Goal: Contribute content: Contribute content

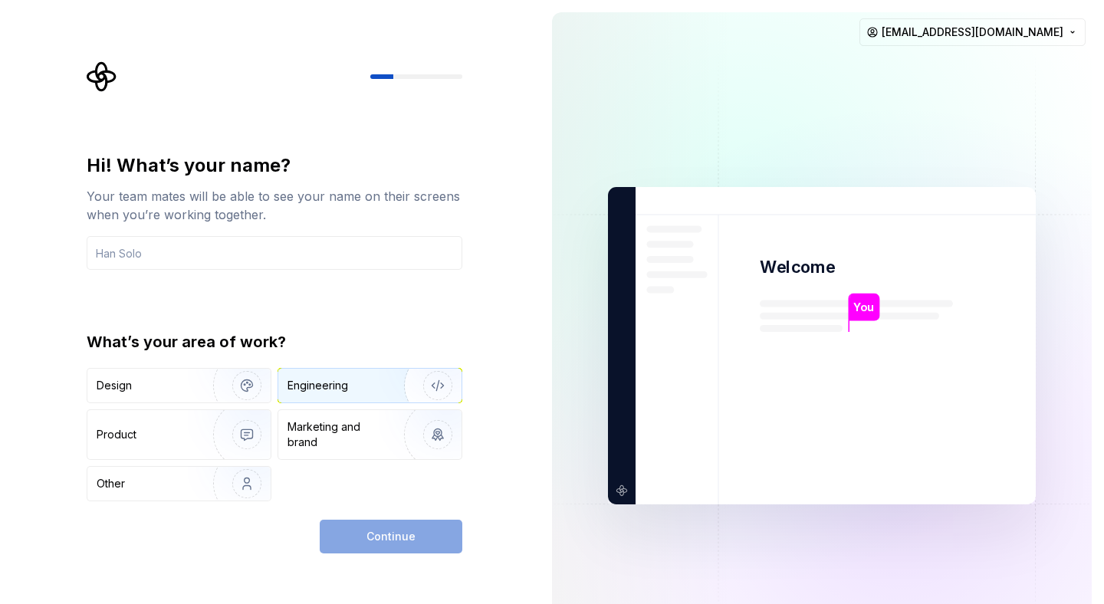
click at [357, 374] on div "Engineering" at bounding box center [369, 386] width 183 height 34
click at [222, 261] on input "text" at bounding box center [275, 253] width 376 height 34
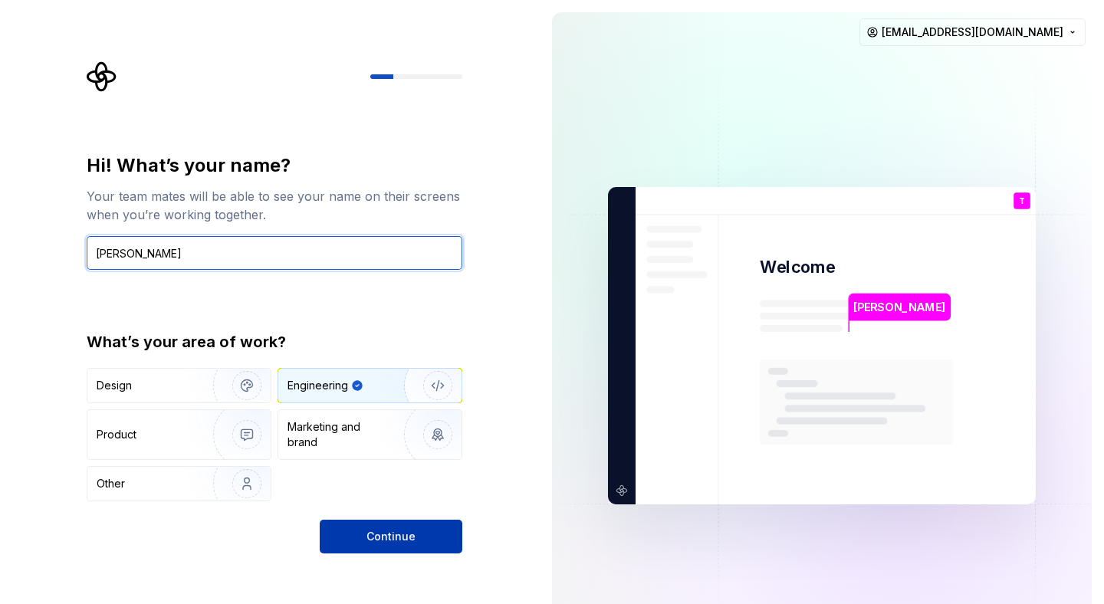
type input "[PERSON_NAME]"
click at [384, 545] on button "Continue" at bounding box center [391, 537] width 143 height 34
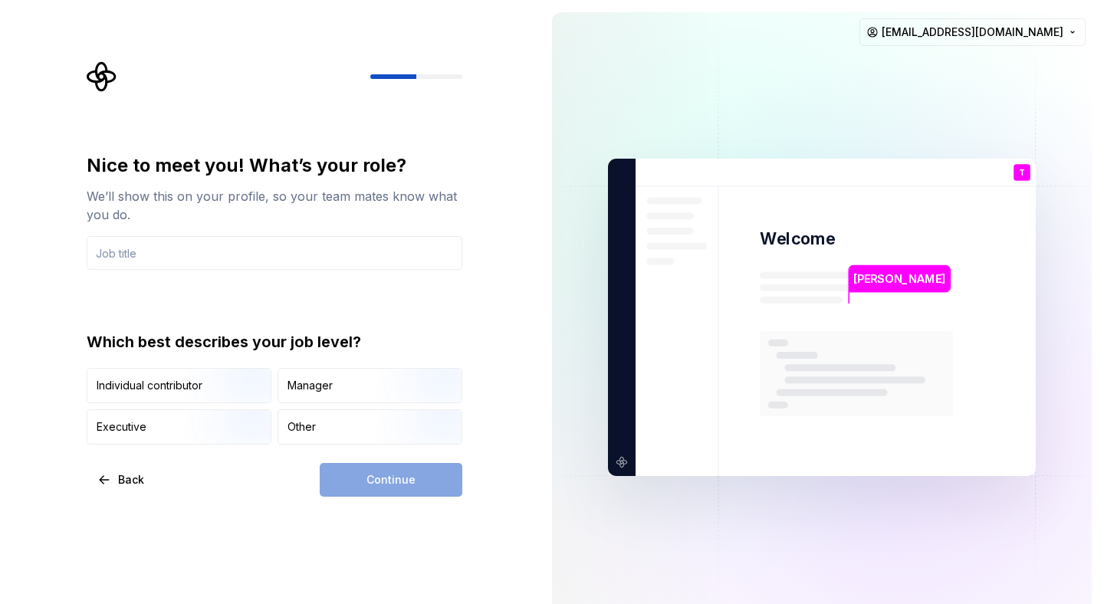
click at [350, 486] on div "Continue" at bounding box center [391, 480] width 143 height 34
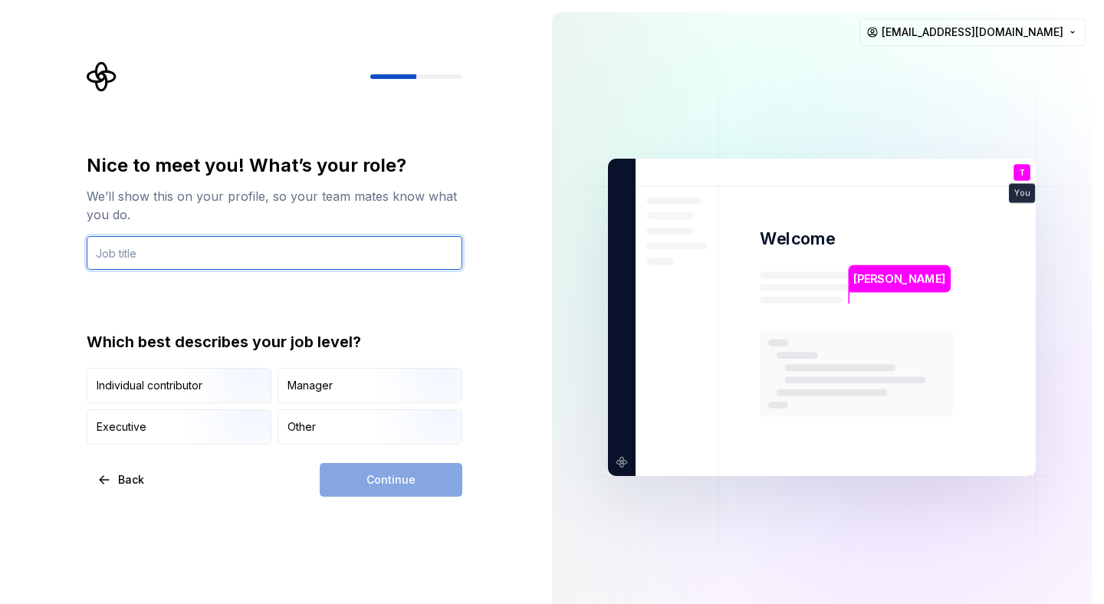
click at [192, 259] on input "text" at bounding box center [275, 253] width 376 height 34
type input "ui"
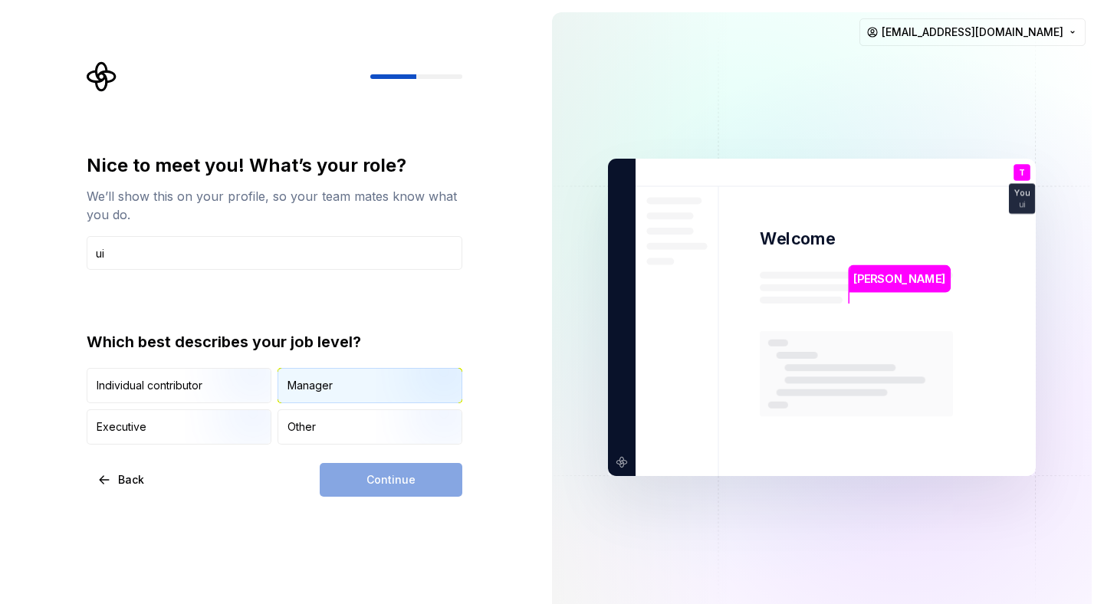
click at [298, 389] on div "Manager" at bounding box center [310, 385] width 45 height 15
click at [375, 495] on button "Continue" at bounding box center [391, 480] width 143 height 34
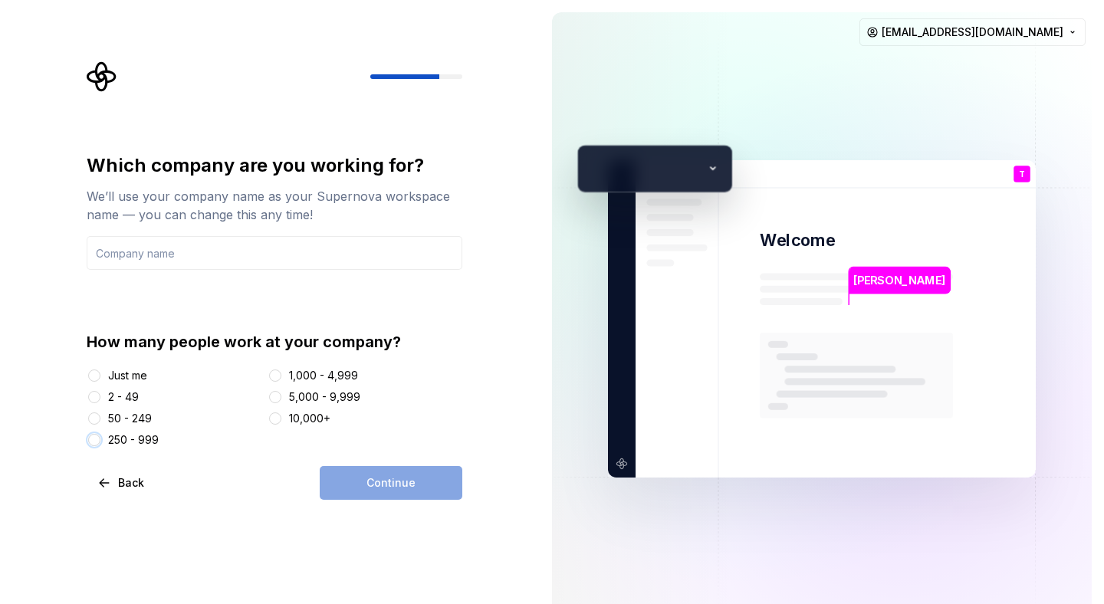
click at [95, 436] on button "250 - 999" at bounding box center [94, 440] width 12 height 12
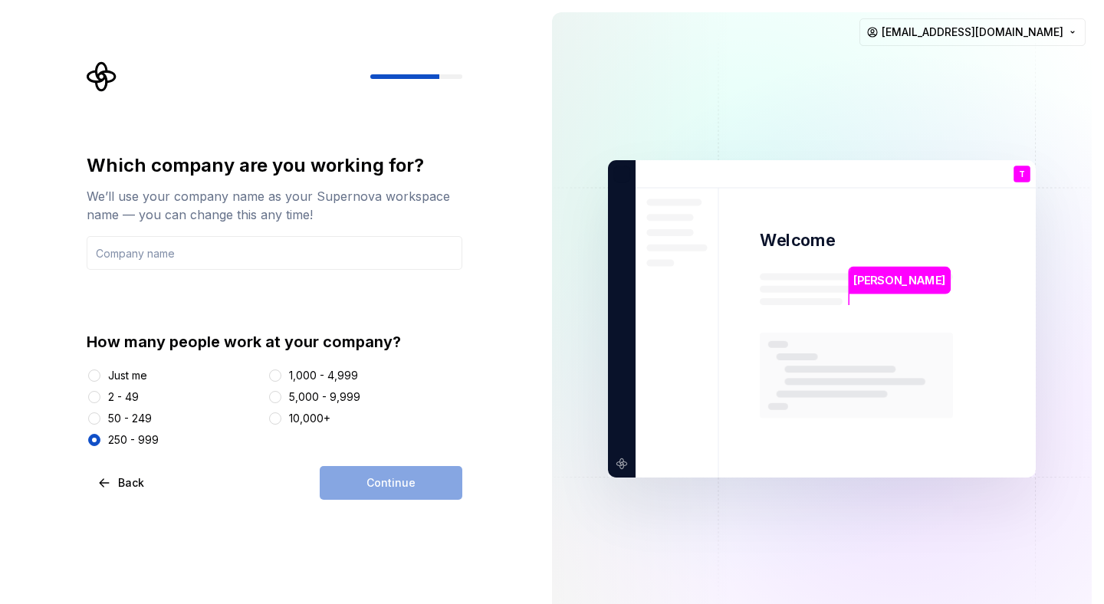
click at [382, 479] on div "Continue" at bounding box center [391, 483] width 143 height 34
click at [215, 253] on input "text" at bounding box center [275, 253] width 376 height 34
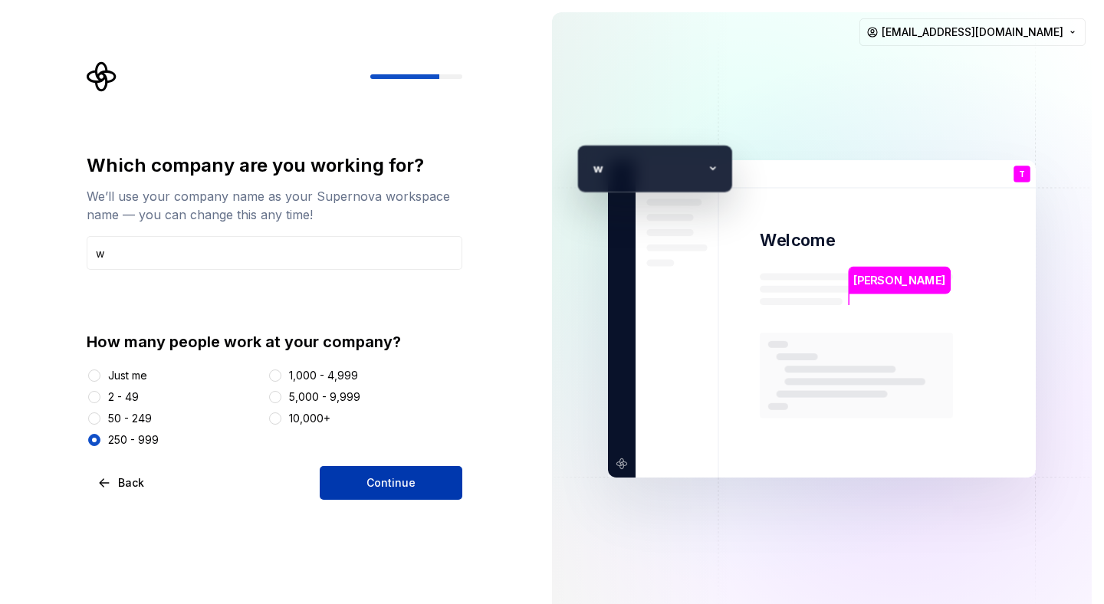
click at [360, 481] on button "Continue" at bounding box center [391, 483] width 143 height 34
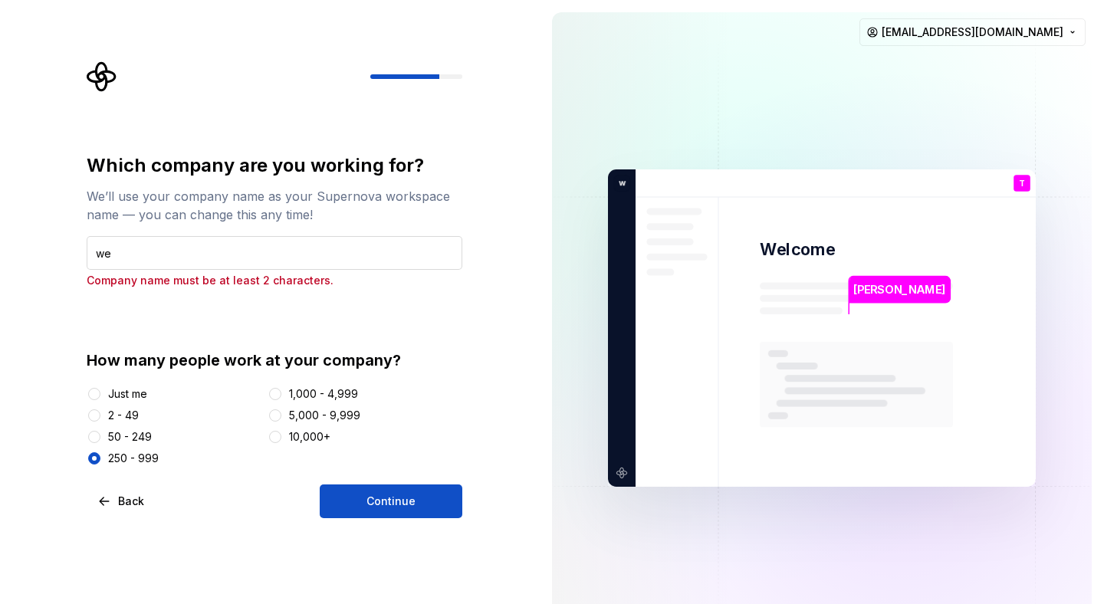
click at [166, 252] on input "we" at bounding box center [275, 253] width 376 height 34
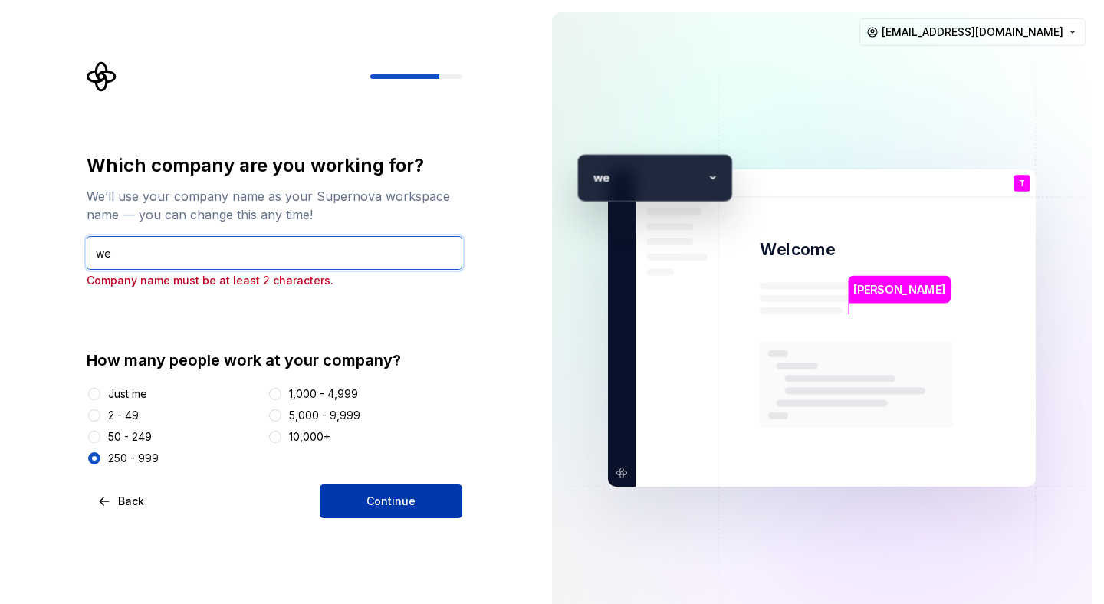
type input "we"
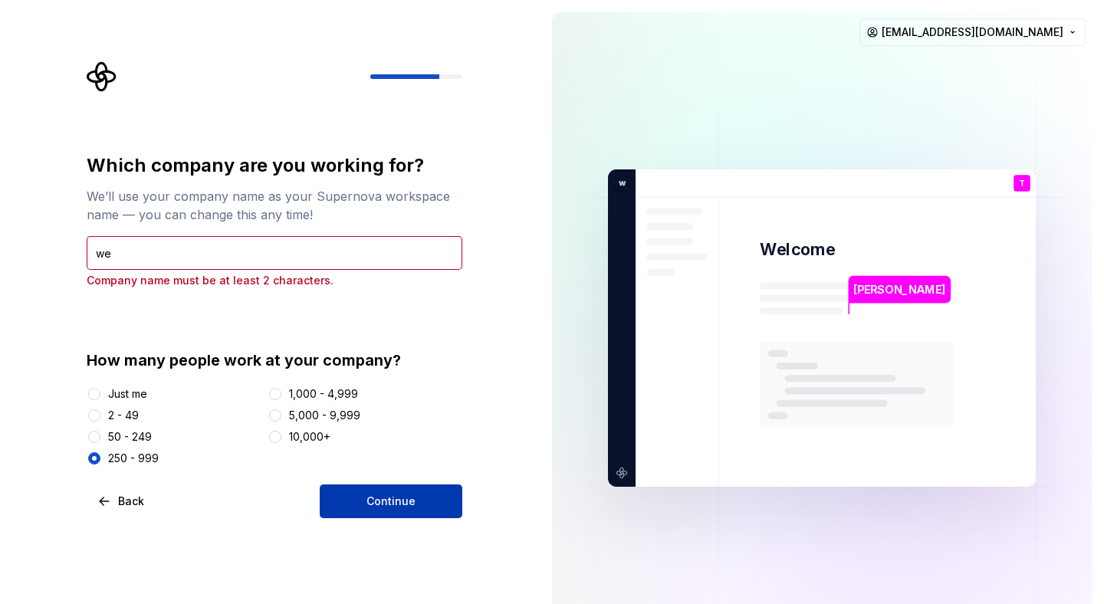
click at [377, 500] on span "Continue" at bounding box center [391, 501] width 49 height 15
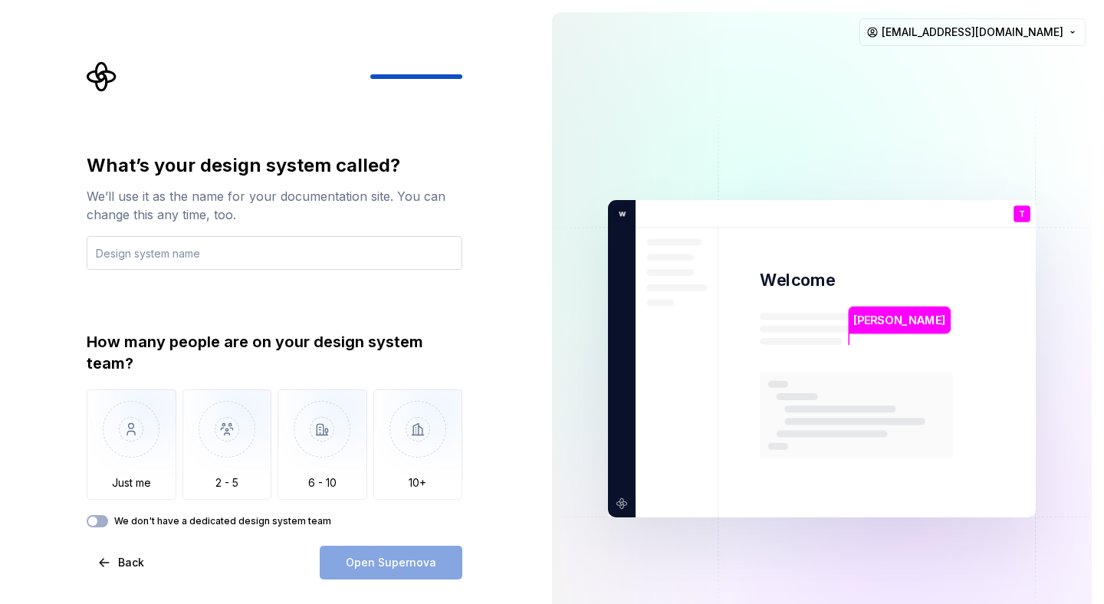
click at [253, 249] on input "text" at bounding box center [275, 253] width 376 height 34
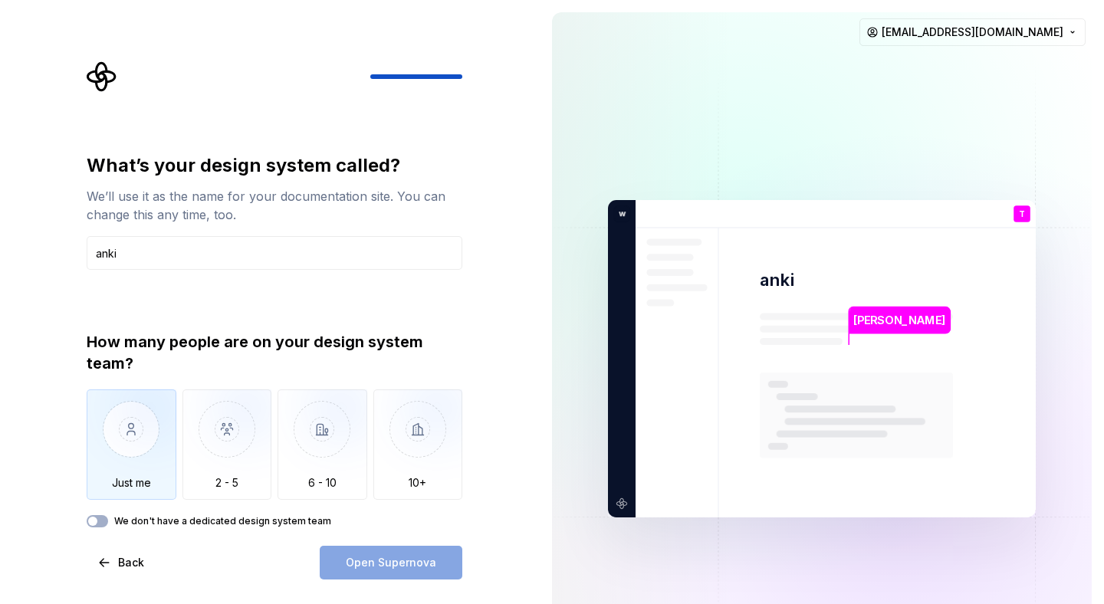
type input "anki"
click at [133, 438] on img "button" at bounding box center [132, 441] width 90 height 103
click at [383, 564] on span "Open Supernova" at bounding box center [391, 562] width 91 height 15
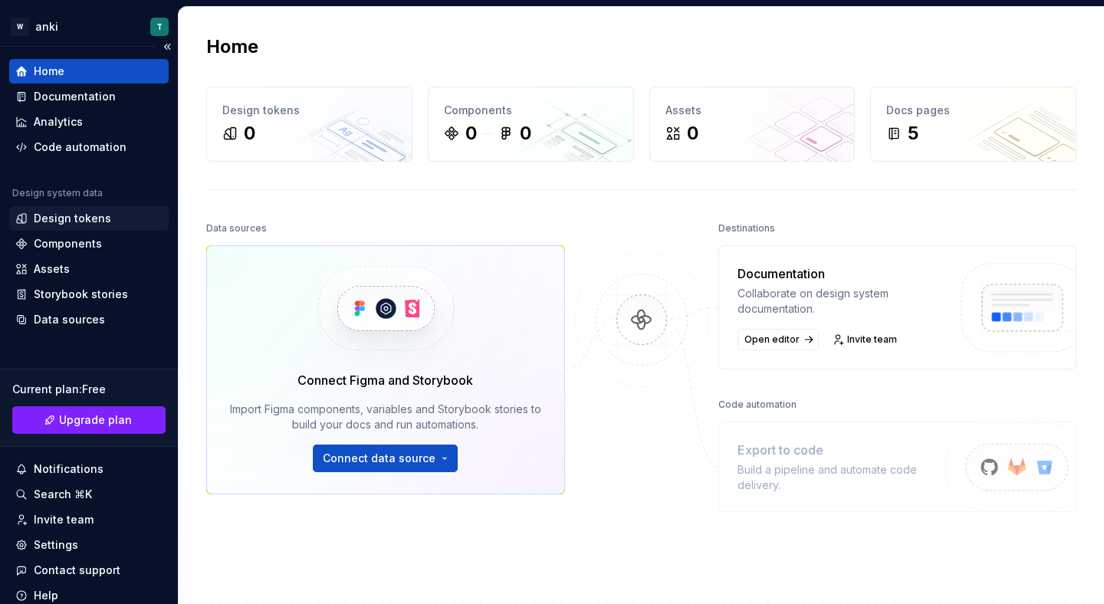
click at [69, 219] on div "Design tokens" at bounding box center [72, 218] width 77 height 15
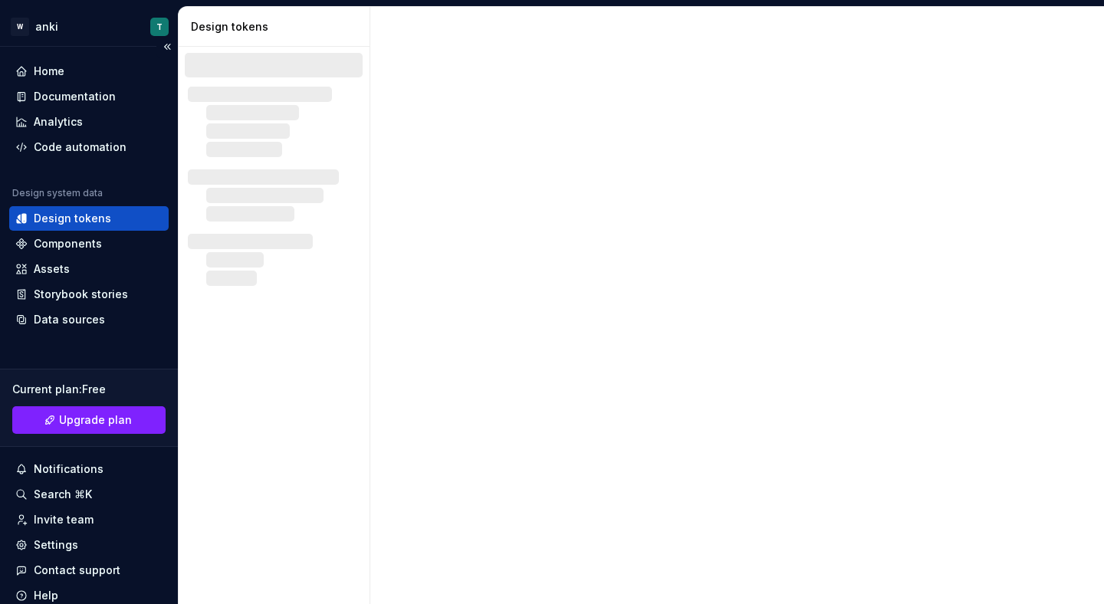
click at [79, 222] on div "Design tokens" at bounding box center [72, 218] width 77 height 15
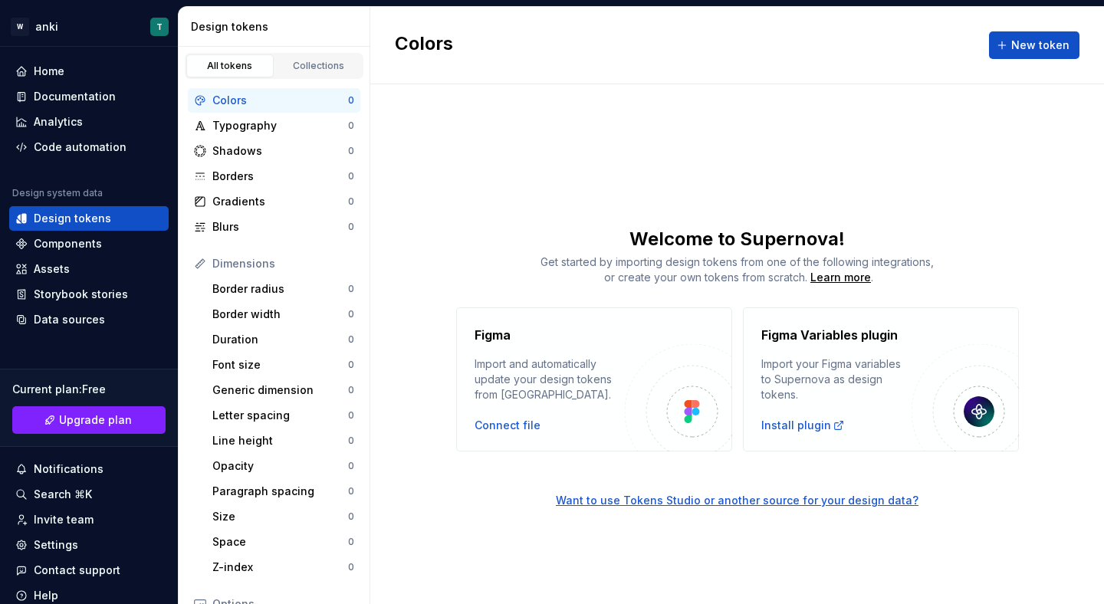
click at [280, 107] on div "Colors" at bounding box center [280, 100] width 136 height 15
click at [1032, 41] on span "New token" at bounding box center [1041, 45] width 58 height 15
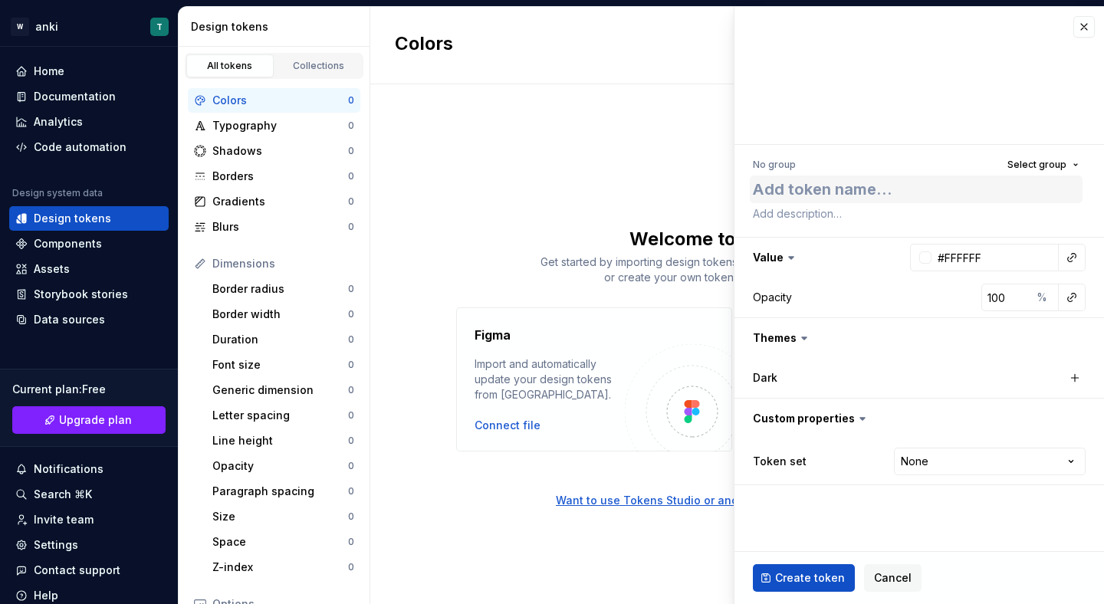
click at [826, 189] on textarea at bounding box center [916, 190] width 333 height 28
click at [1032, 163] on span "Select group" at bounding box center [1037, 165] width 59 height 12
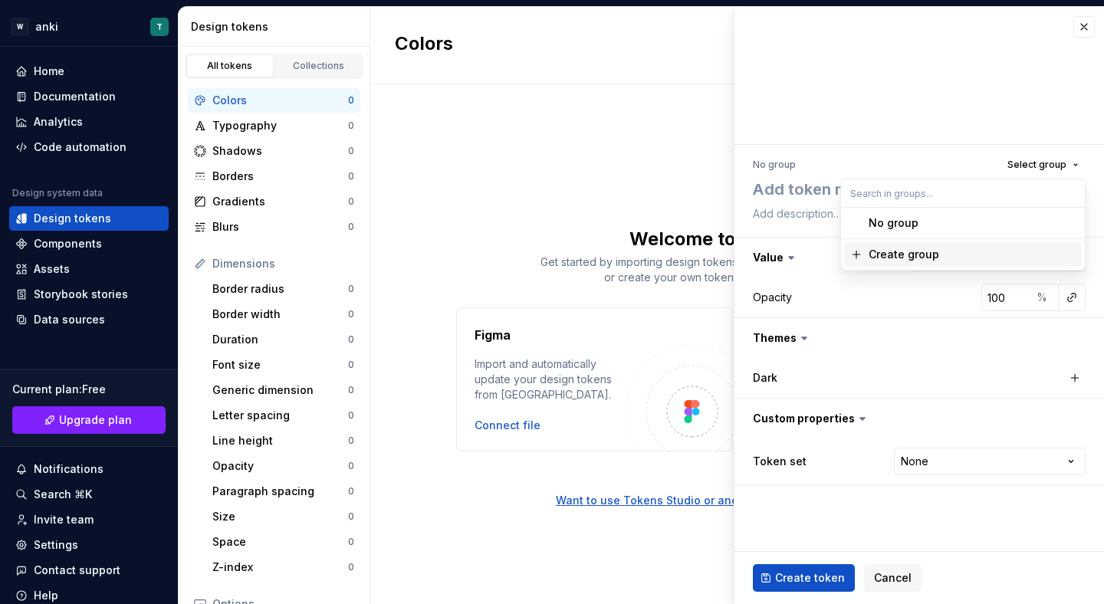
click at [936, 249] on div "Create group" at bounding box center [972, 254] width 207 height 15
type textarea "*"
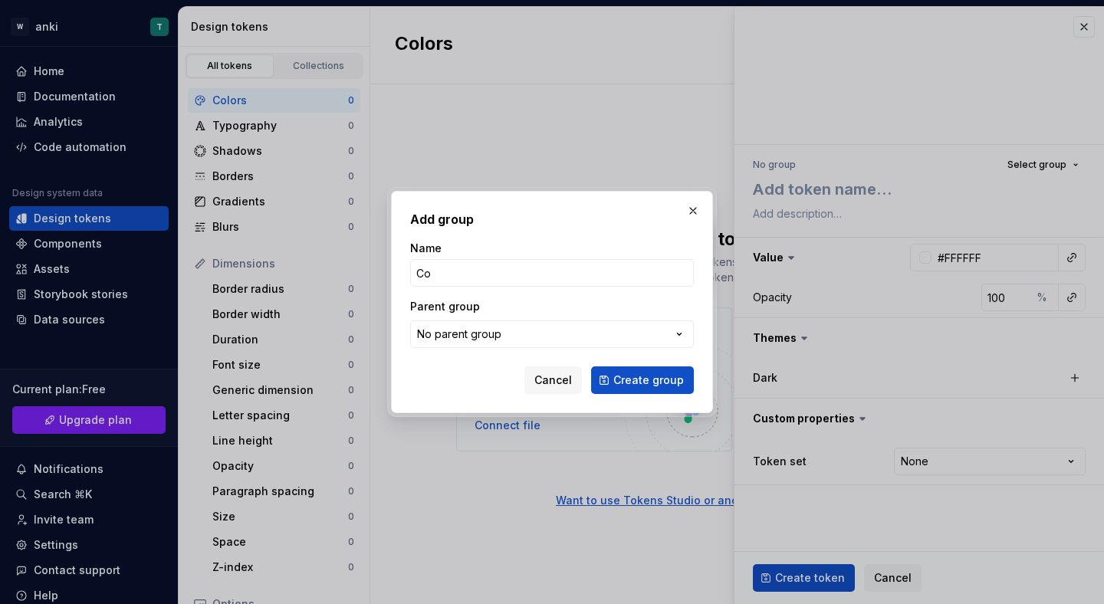
type input "C"
type input "w"
type input "wind"
click at [664, 379] on span "Create group" at bounding box center [649, 380] width 71 height 15
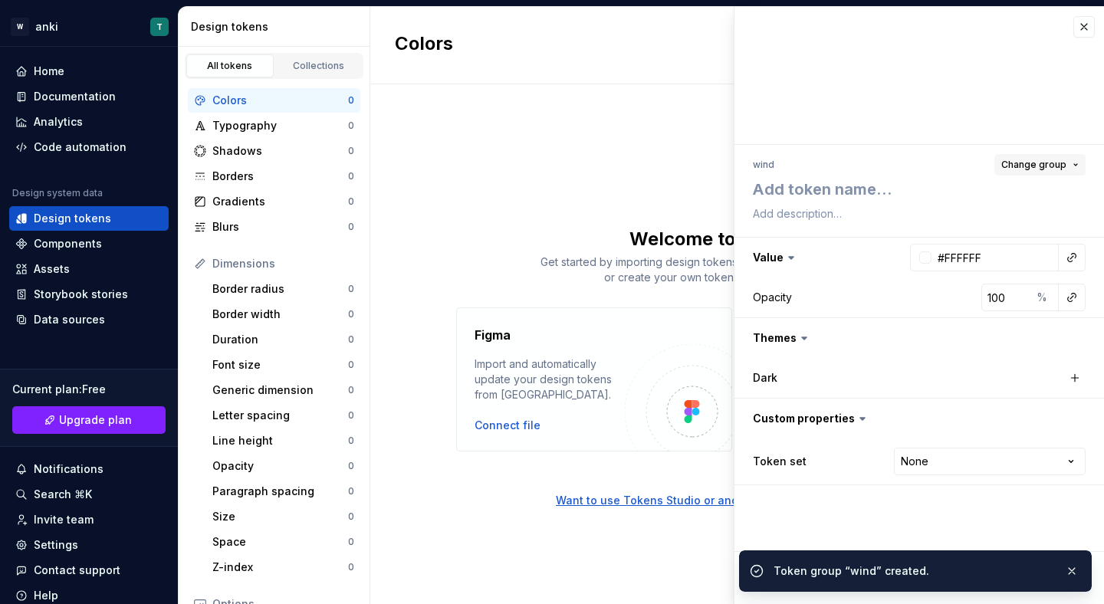
click at [1028, 162] on span "Change group" at bounding box center [1034, 165] width 65 height 12
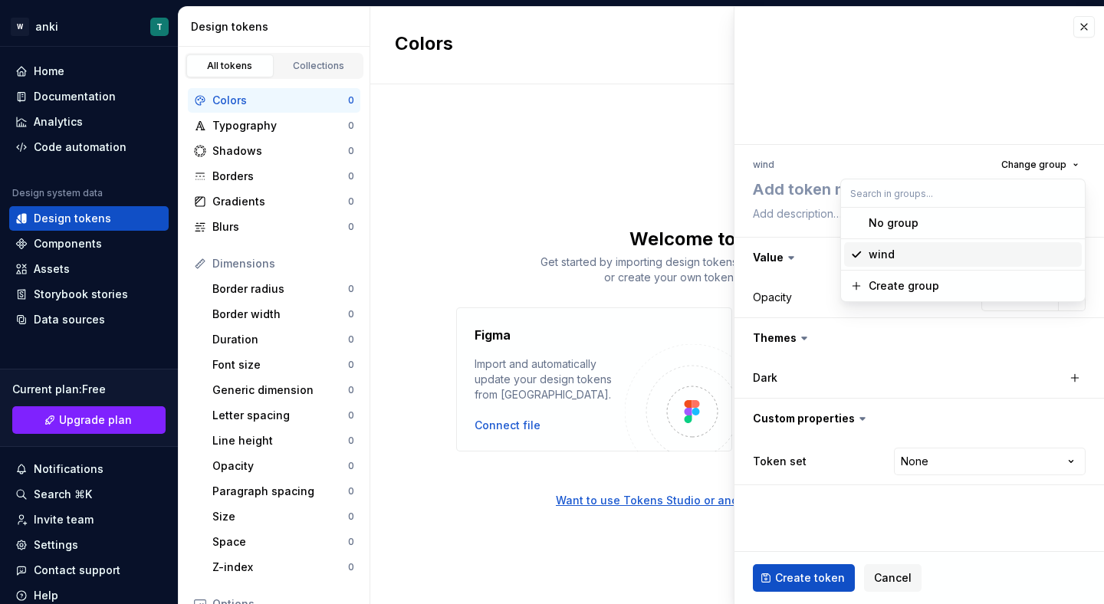
click at [933, 249] on div "wind" at bounding box center [972, 254] width 207 height 15
type textarea "*"
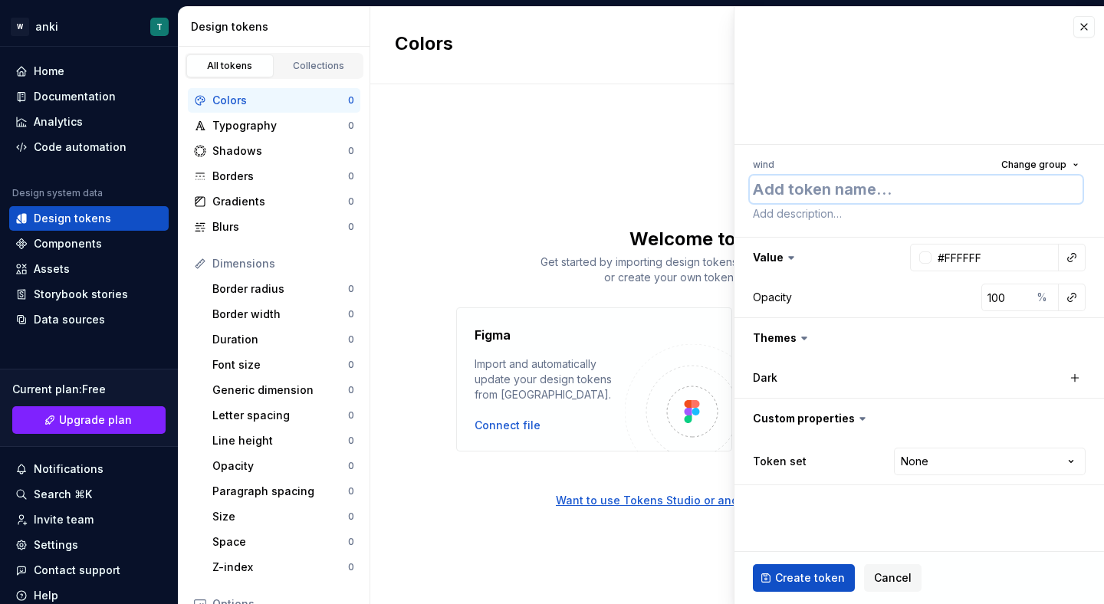
click at [843, 185] on textarea at bounding box center [916, 190] width 333 height 28
type textarea "c"
type textarea "*"
type textarea "co"
type textarea "*"
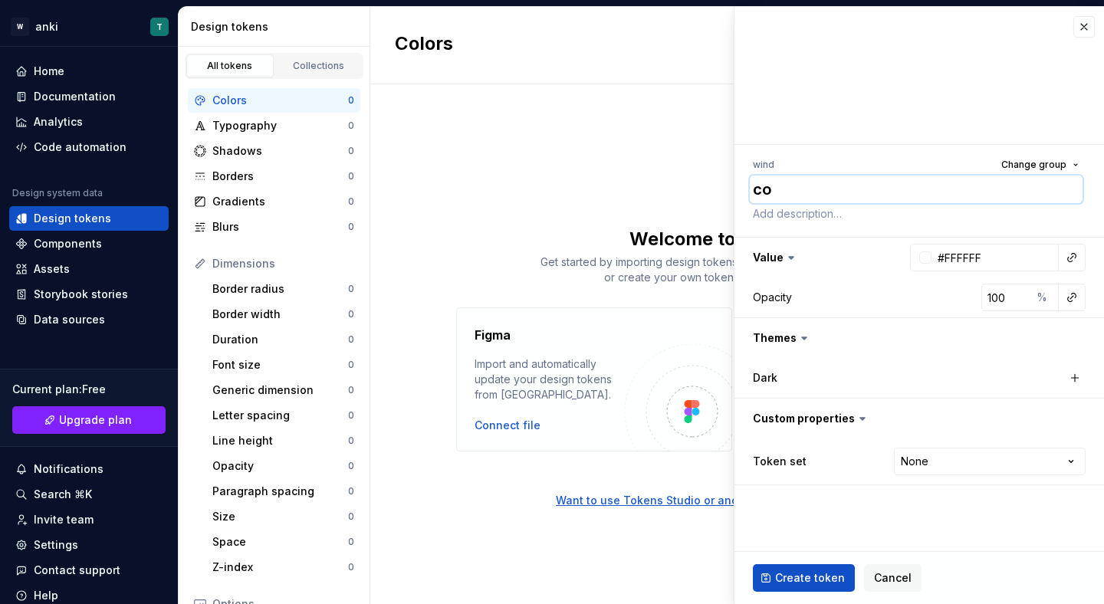
type textarea "col"
type textarea "*"
type textarea "colo"
type textarea "*"
type textarea "color"
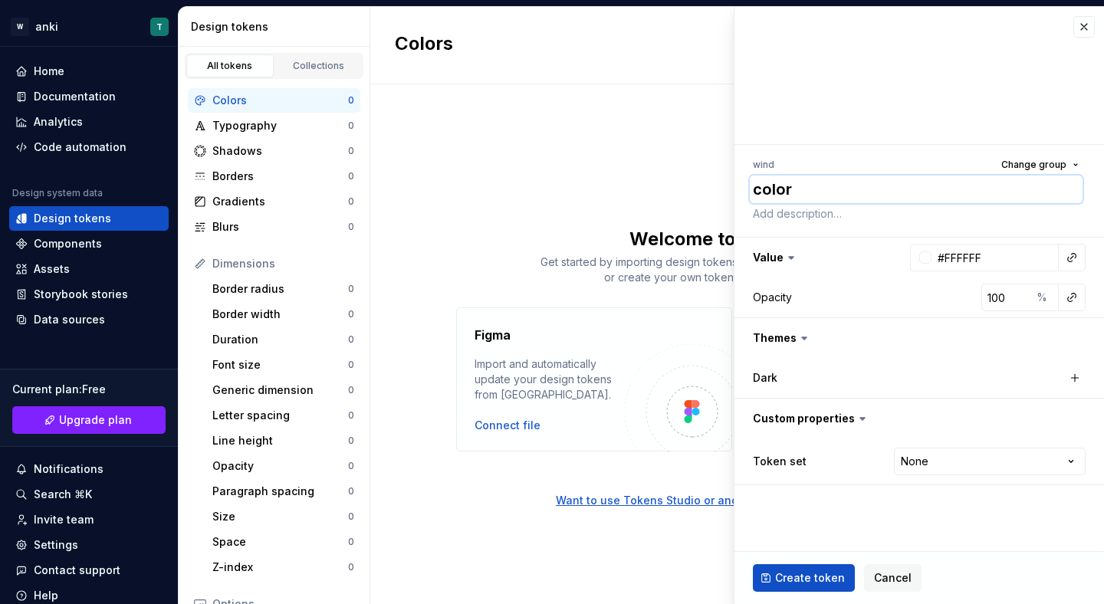
type textarea "*"
type textarea "color_"
type textarea "*"
type textarea "color"
type textarea "*"
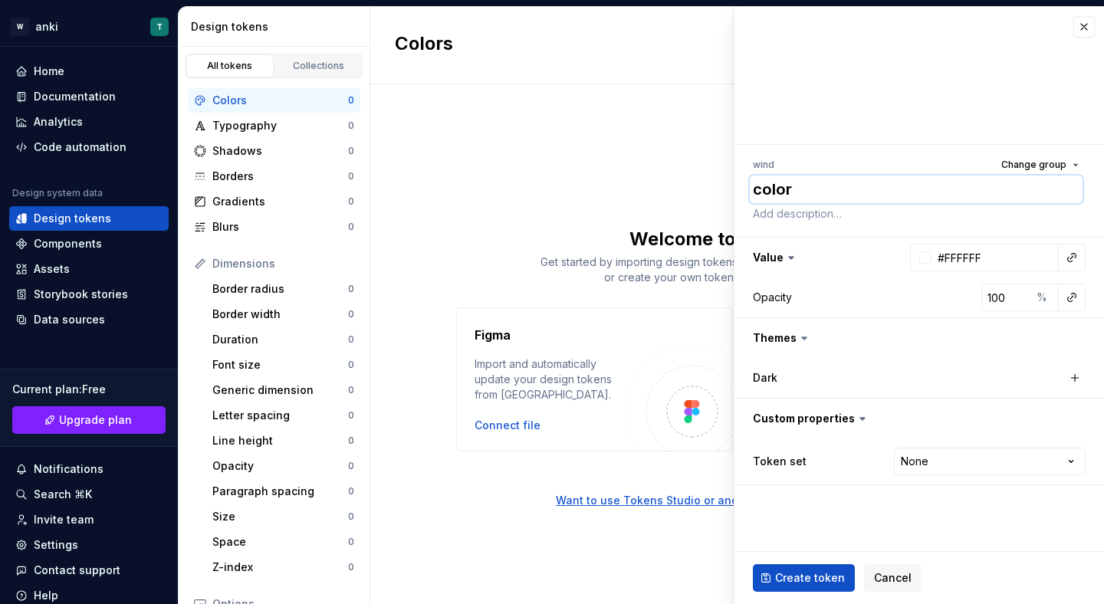
type textarea "colorp"
type textarea "*"
type textarea "colorpr"
type textarea "*"
type textarea "colorpri"
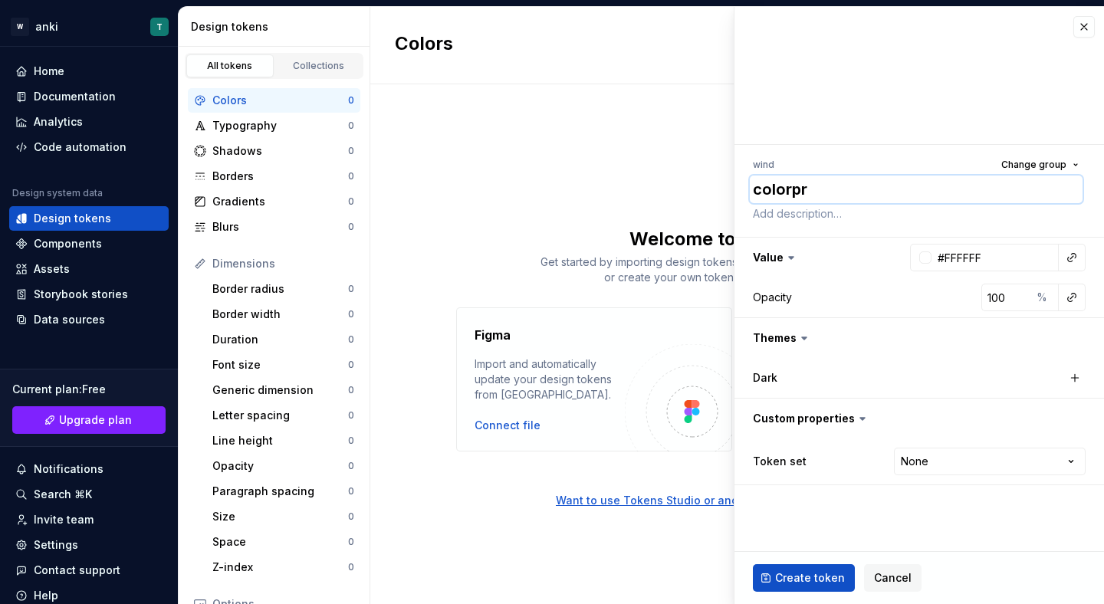
type textarea "*"
type textarea "colorpr"
type textarea "*"
type textarea "colorp"
type textarea "*"
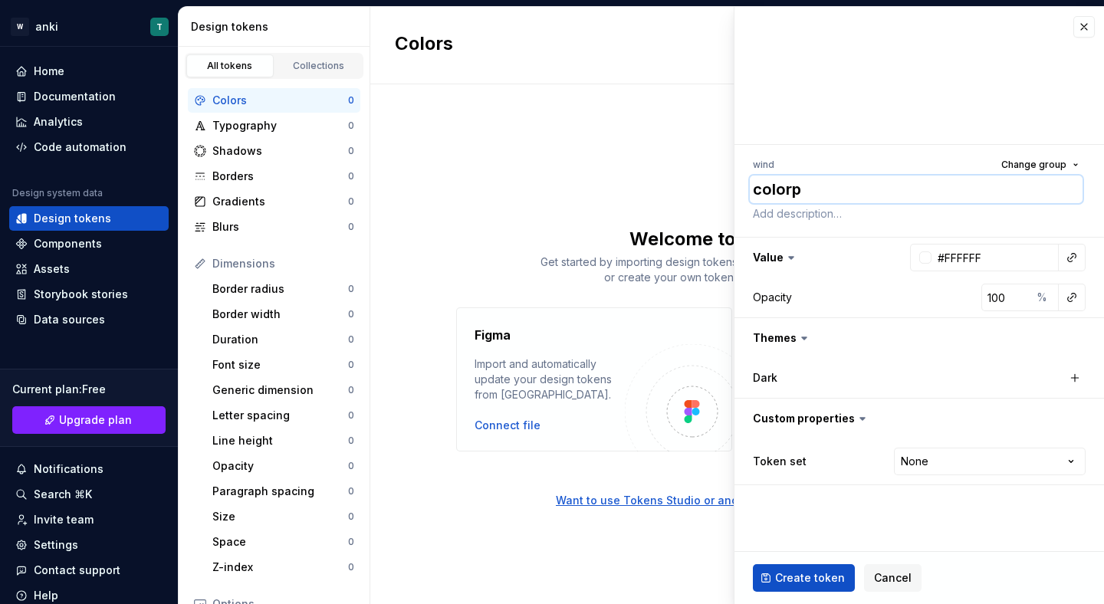
type textarea "color"
type textarea "*"
type textarea "color_"
type textarea "*"
type textarea "color_p"
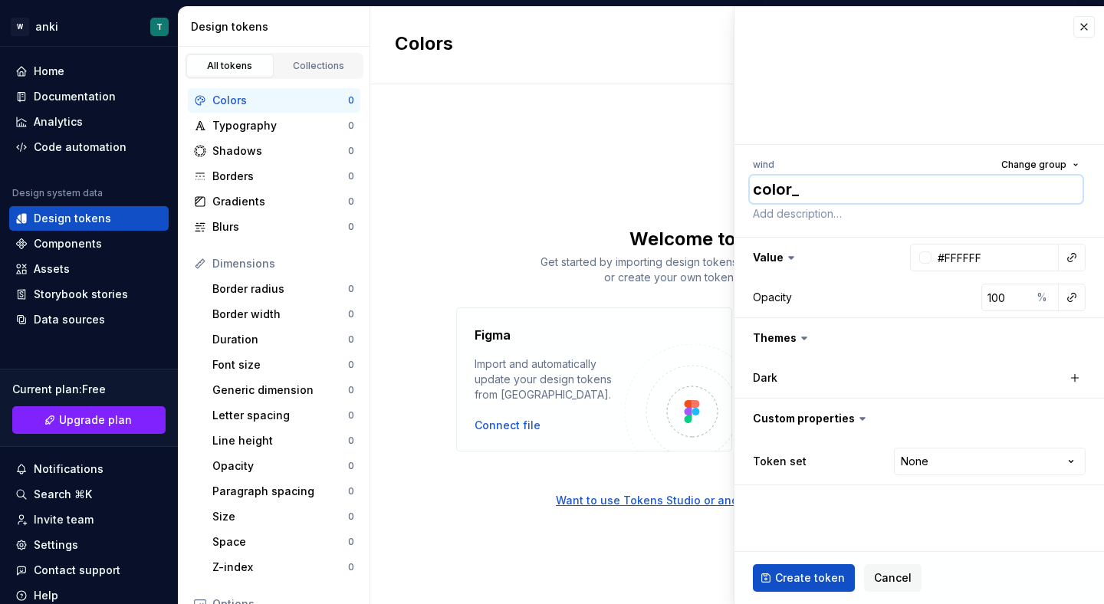
type textarea "*"
type textarea "color_pr"
type textarea "*"
type textarea "color_pri"
type textarea "*"
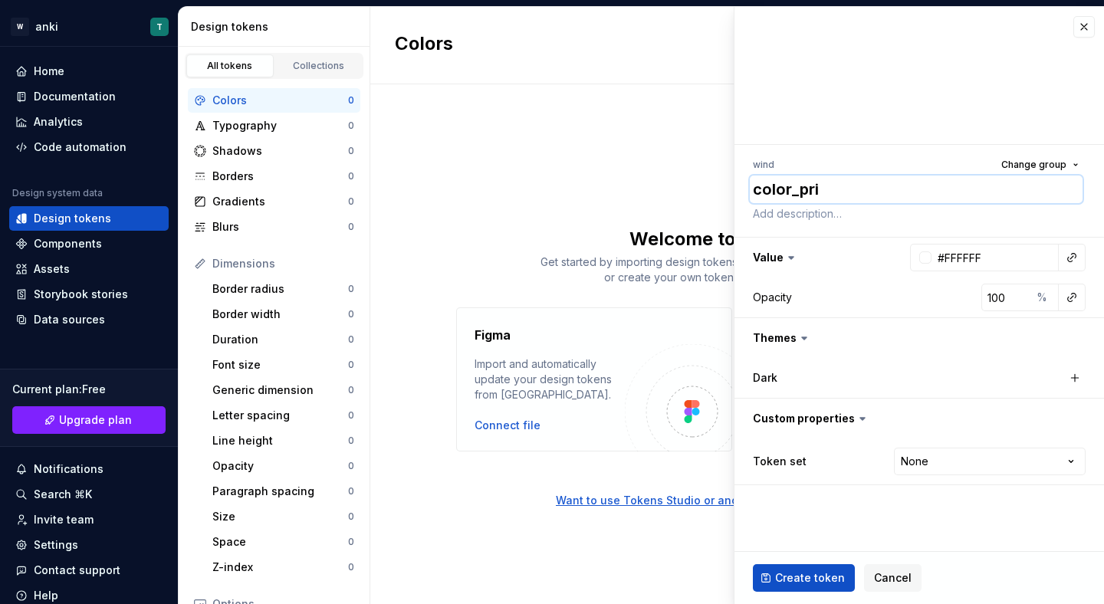
type textarea "color_prim"
type textarea "*"
type textarea "color_prima"
type textarea "*"
type textarea "color_primar"
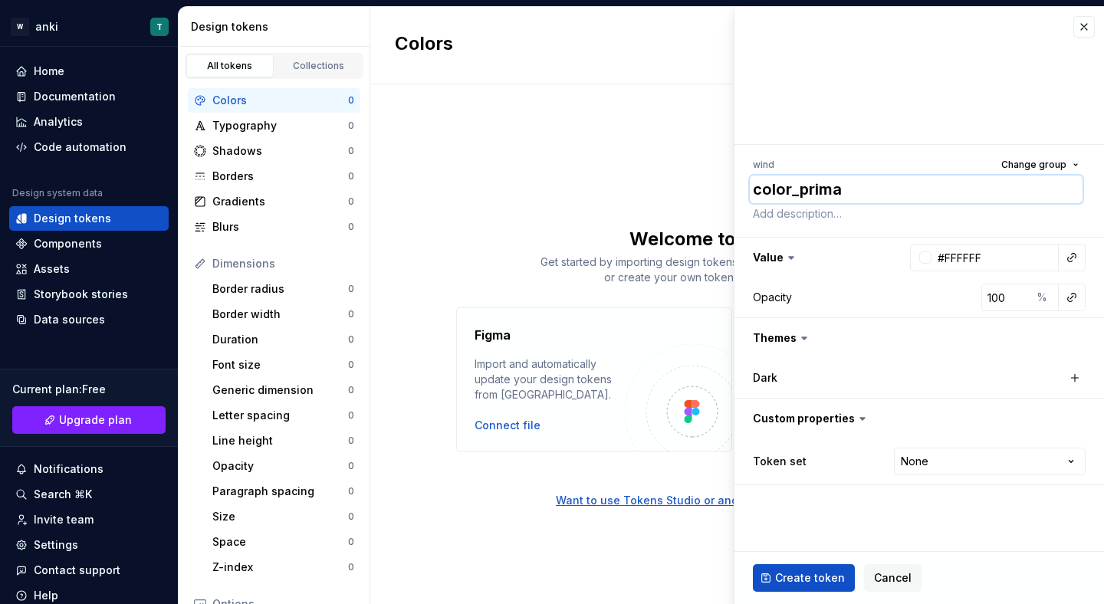
type textarea "*"
type textarea "color_primary"
type textarea "*"
type textarea "color_primary"
drag, startPoint x: 995, startPoint y: 256, endPoint x: 973, endPoint y: 258, distance: 22.3
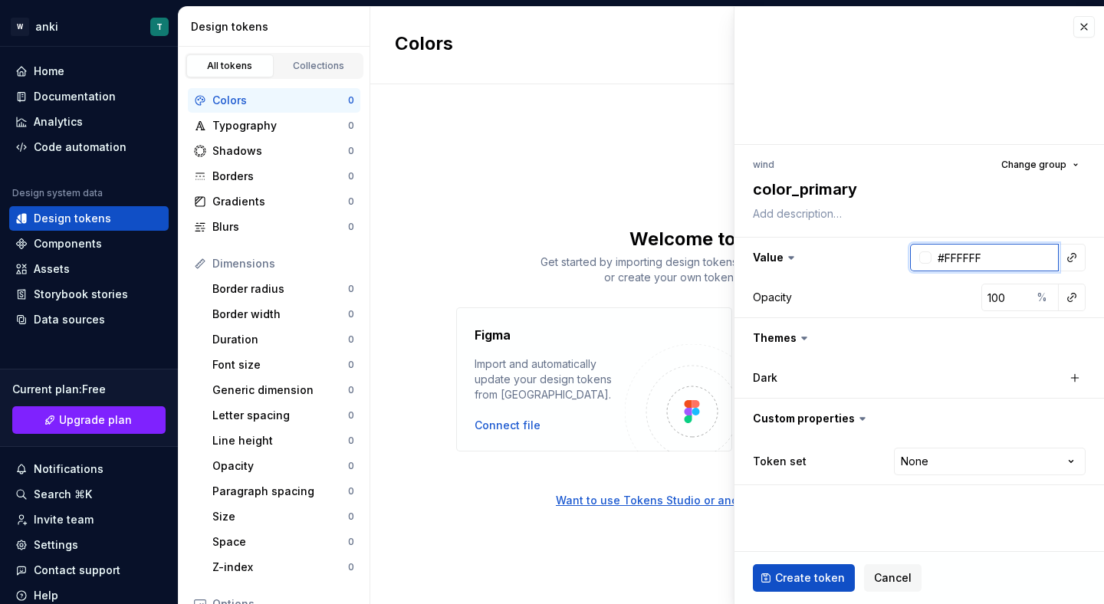
click at [973, 258] on input "#FFFFFF" at bounding box center [995, 258] width 127 height 28
click at [986, 258] on input "#FFFFFF" at bounding box center [995, 258] width 127 height 28
click at [814, 574] on span "Create token" at bounding box center [810, 578] width 70 height 15
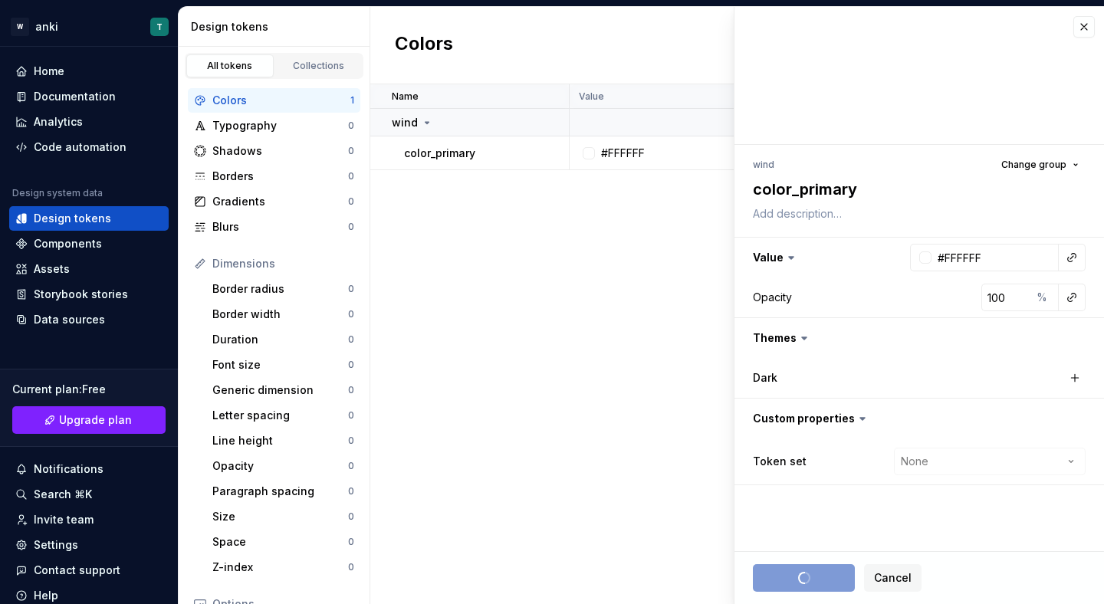
type textarea "*"
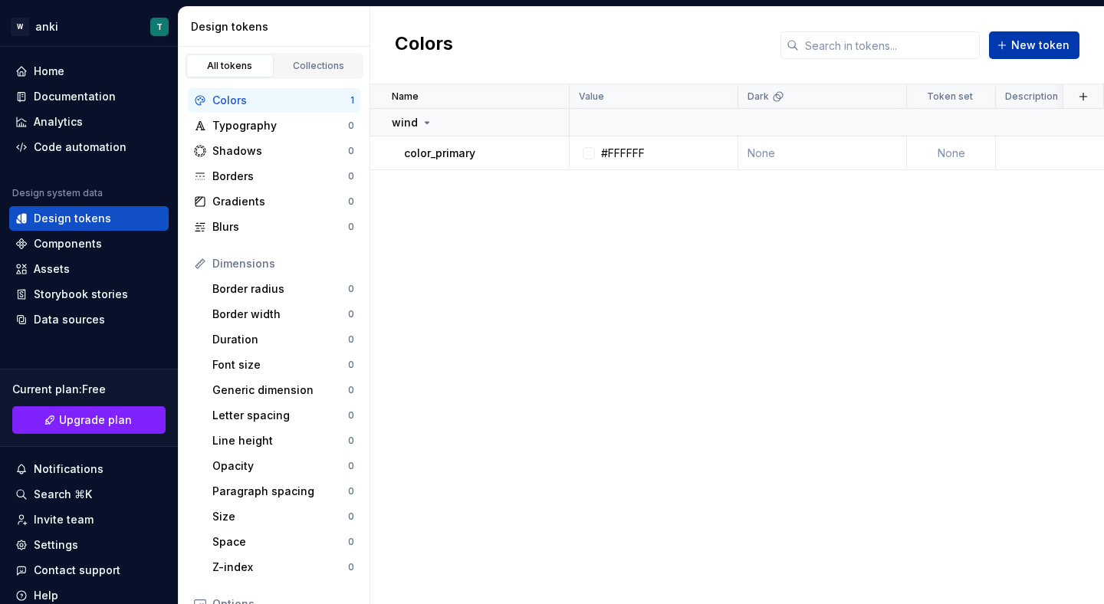
click at [1041, 48] on span "New token" at bounding box center [1041, 45] width 58 height 15
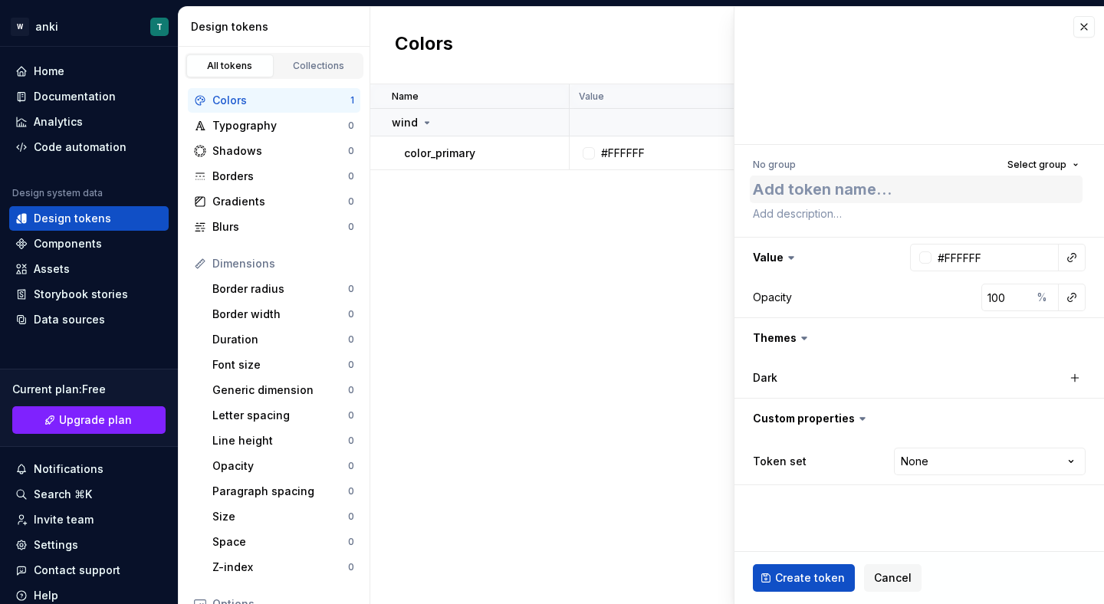
type textarea "*"
type textarea "d"
type textarea "*"
type textarea "di"
type textarea "*"
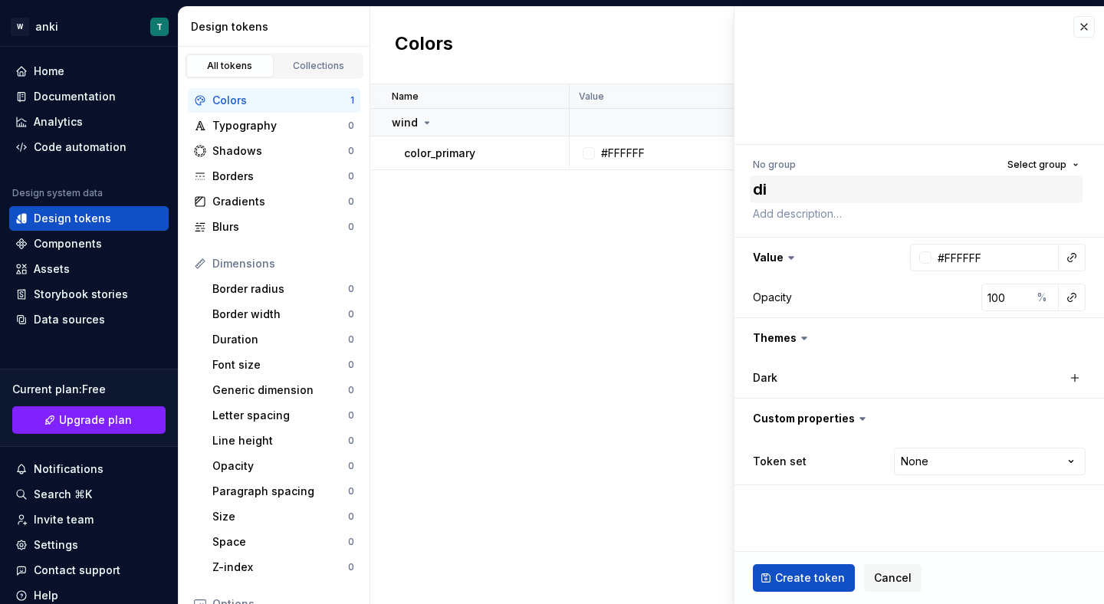
type textarea "din"
type textarea "*"
type textarea "dind"
type textarea "*"
type textarea "din"
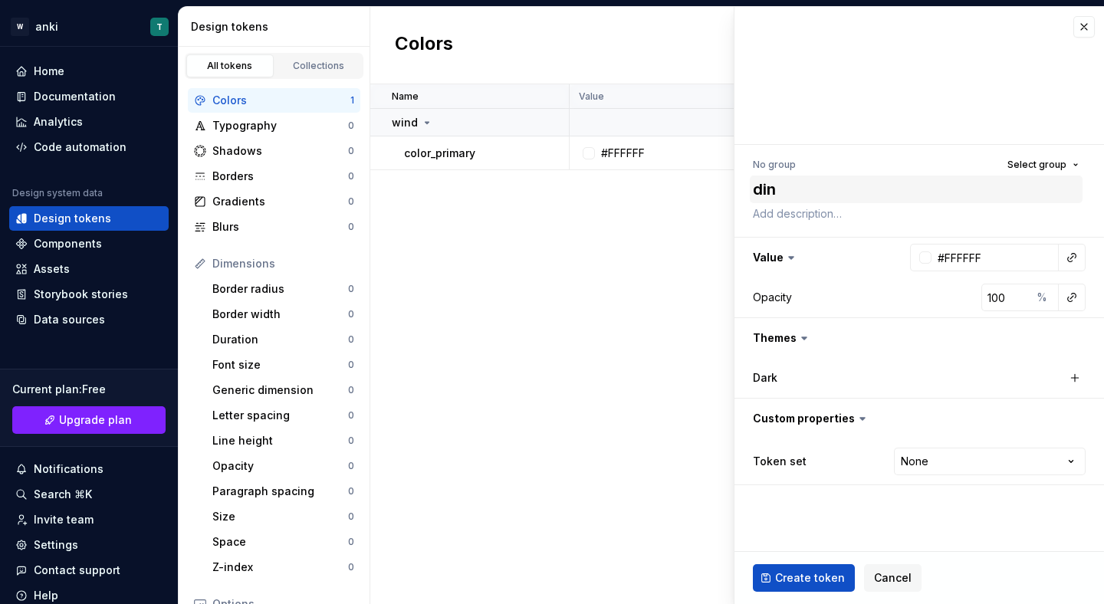
type textarea "*"
type textarea "di"
type textarea "*"
type textarea "d"
type textarea "*"
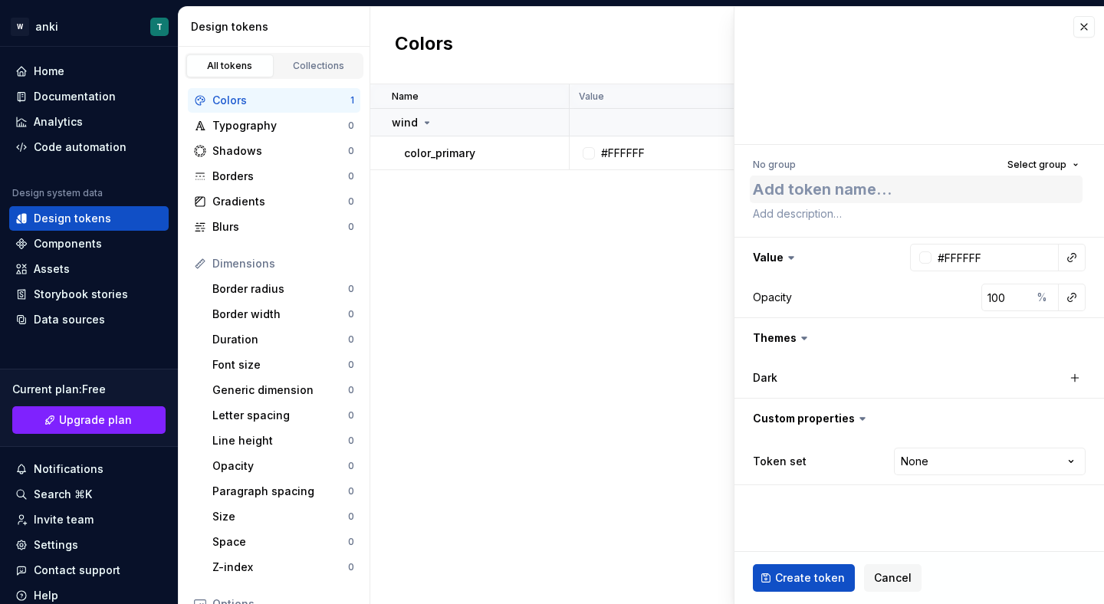
type textarea "*"
type textarea "y"
type textarea "*"
type textarea "yi"
type textarea "*"
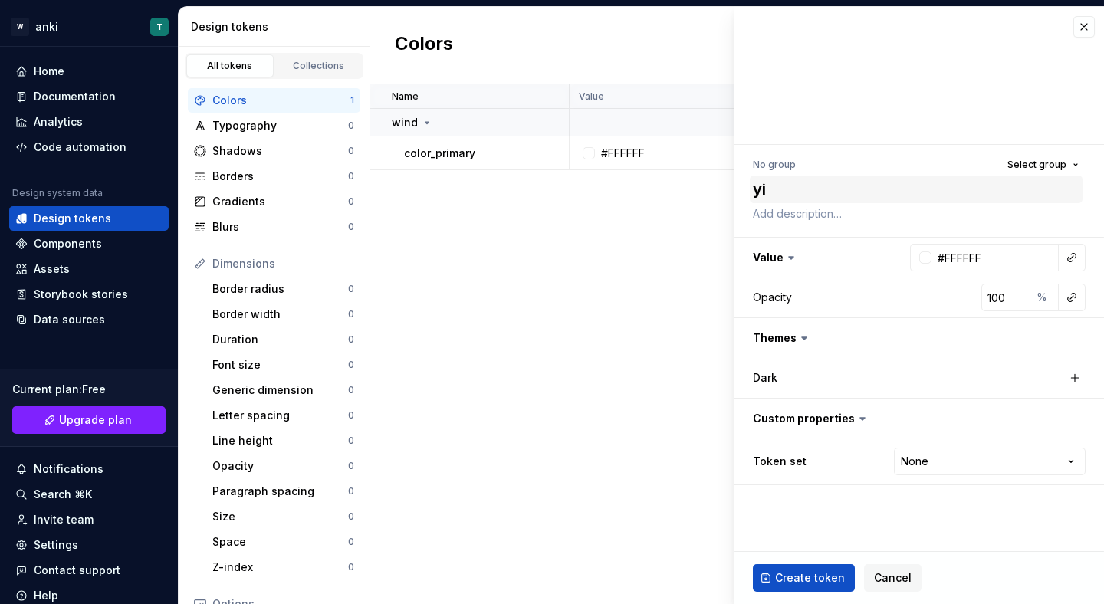
type textarea "yin"
type textarea "*"
type textarea "ying"
type textarea "*"
type textarea "yin"
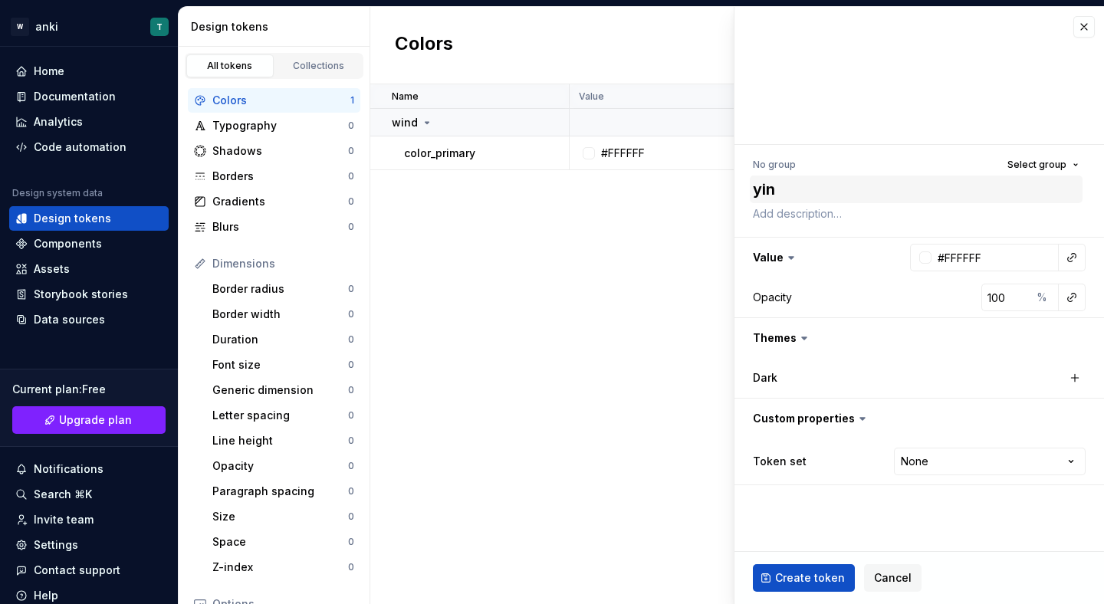
type textarea "*"
type textarea "yi"
type textarea "*"
type textarea "y"
type textarea "*"
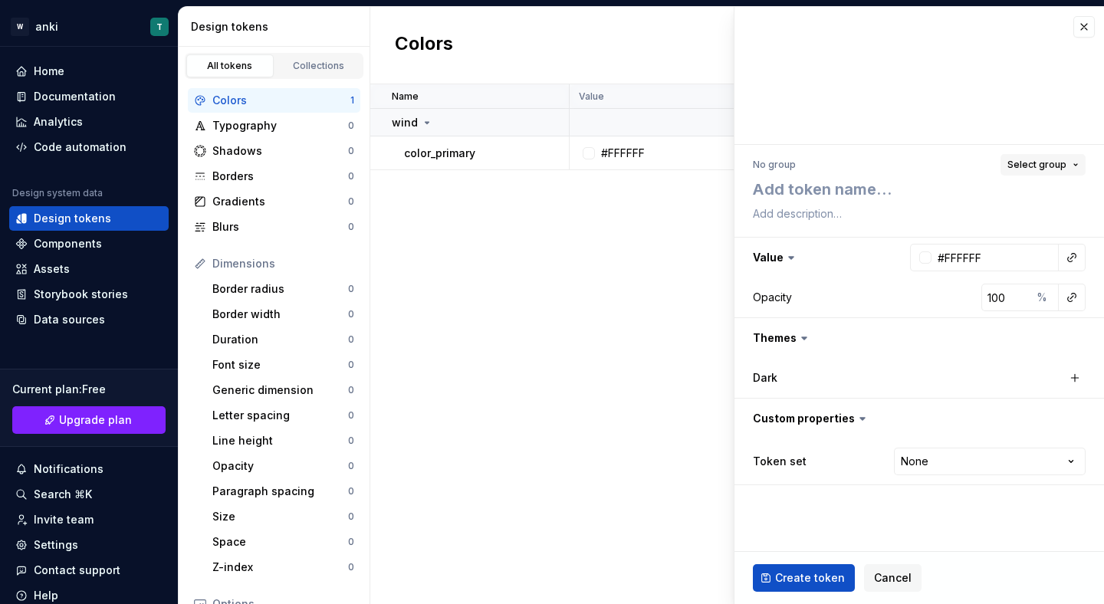
click at [1053, 162] on span "Select group" at bounding box center [1037, 165] width 59 height 12
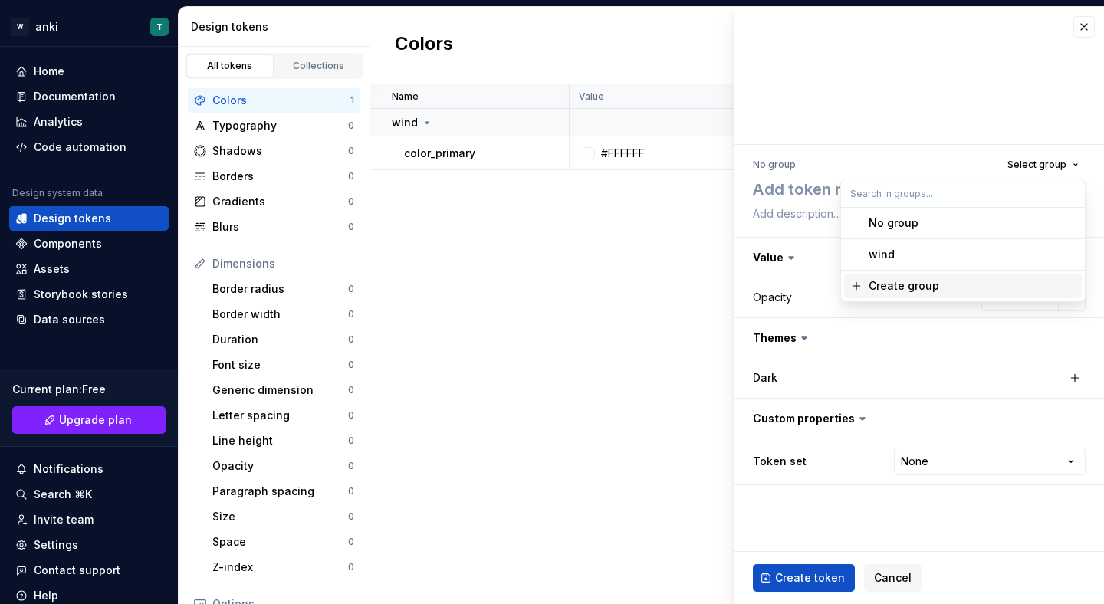
click at [933, 285] on div "Create group" at bounding box center [904, 285] width 71 height 15
type textarea "*"
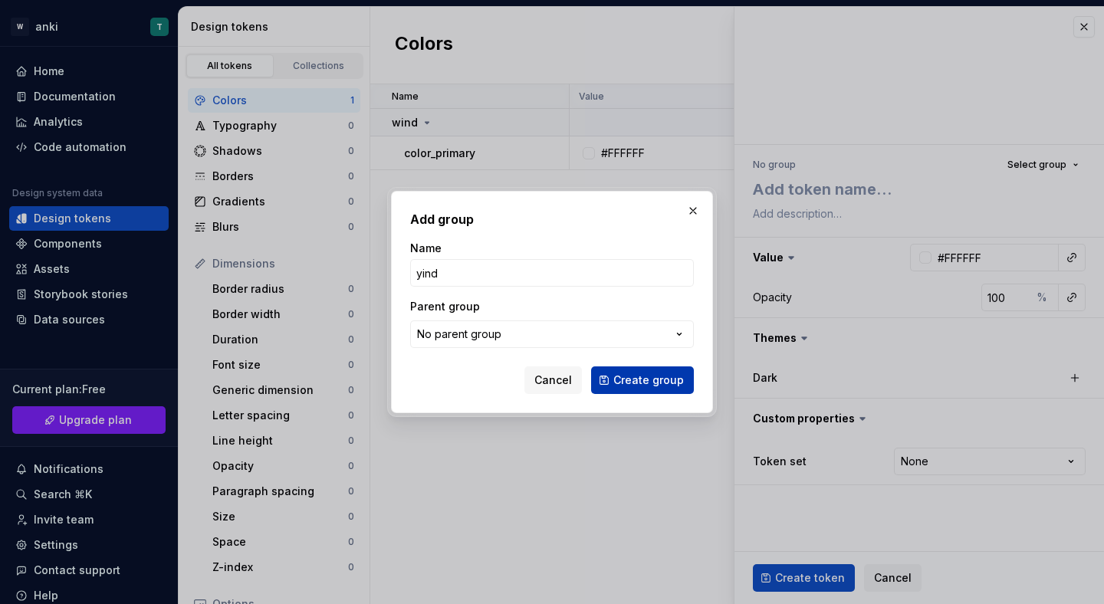
type input "yind"
click at [673, 392] on button "Create group" at bounding box center [642, 381] width 103 height 28
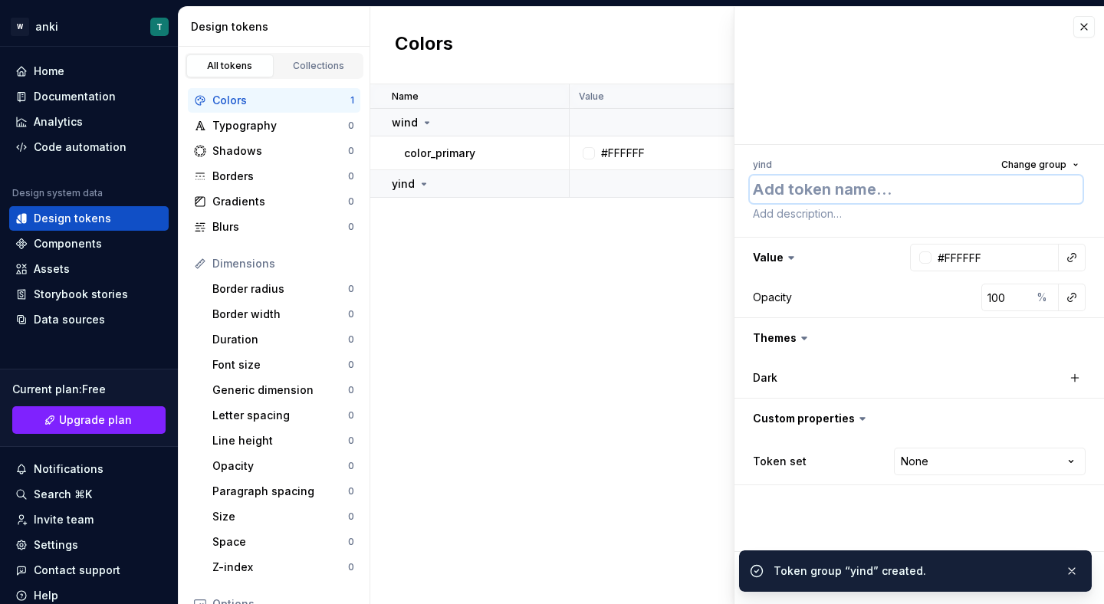
click at [792, 192] on textarea at bounding box center [916, 190] width 333 height 28
type textarea "*"
type textarea "c"
type textarea "*"
type textarea "co"
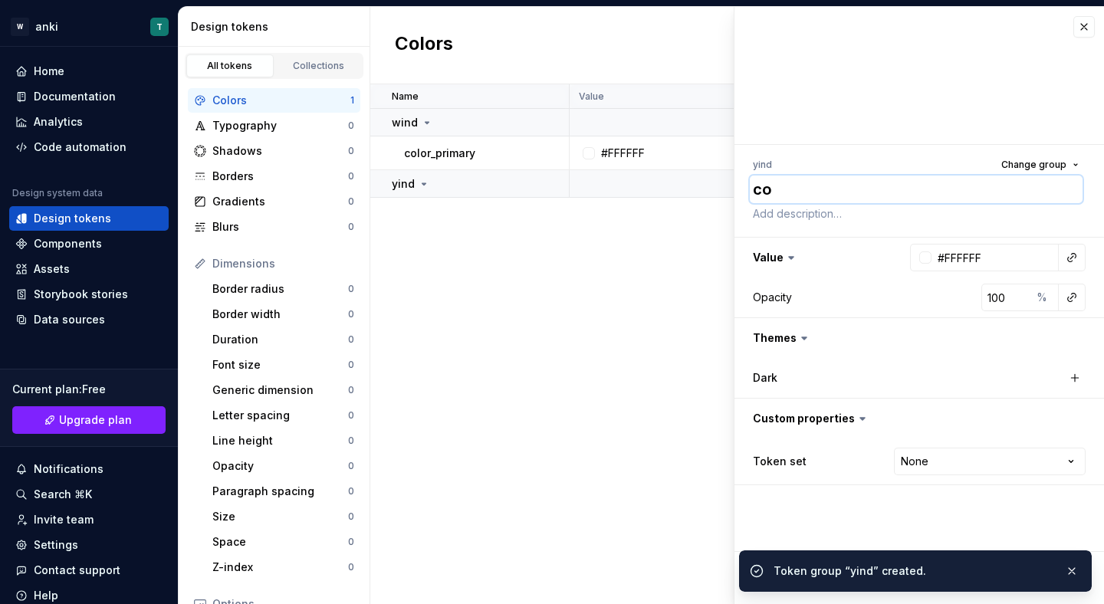
type textarea "*"
type textarea "col"
type textarea "*"
type textarea "colo"
type textarea "*"
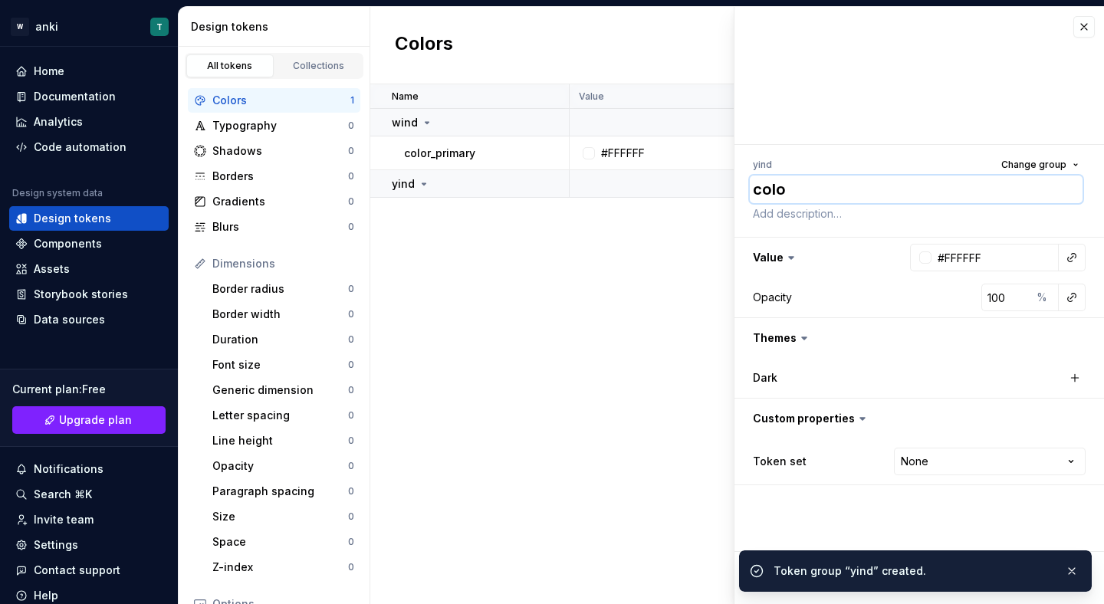
type textarea "color"
type textarea "*"
type textarea "color_"
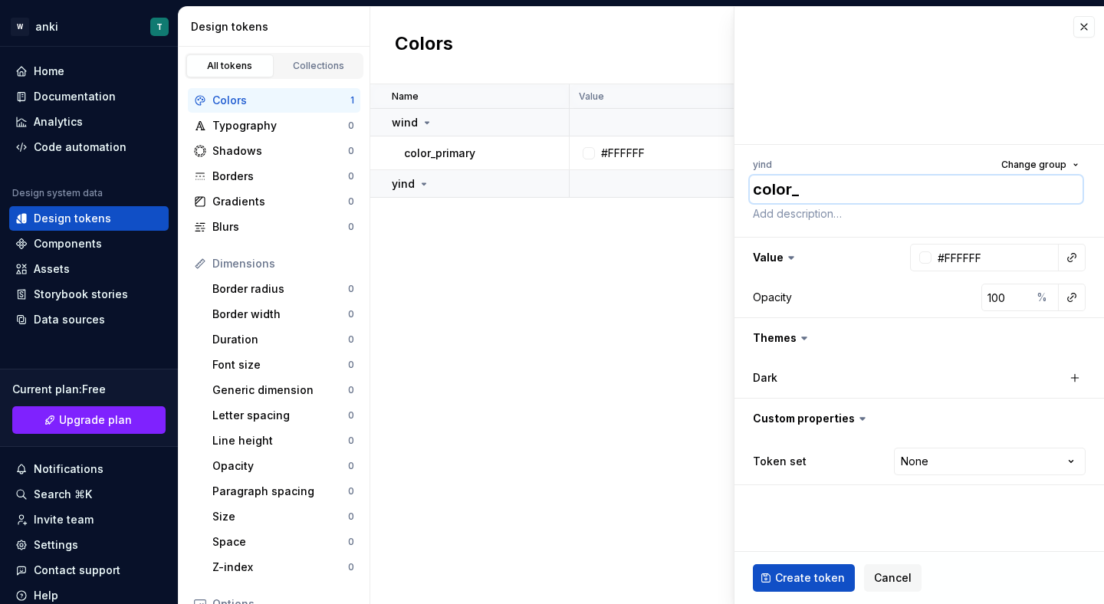
type textarea "*"
type textarea "color_p"
type textarea "*"
type textarea "color_pa"
type textarea "*"
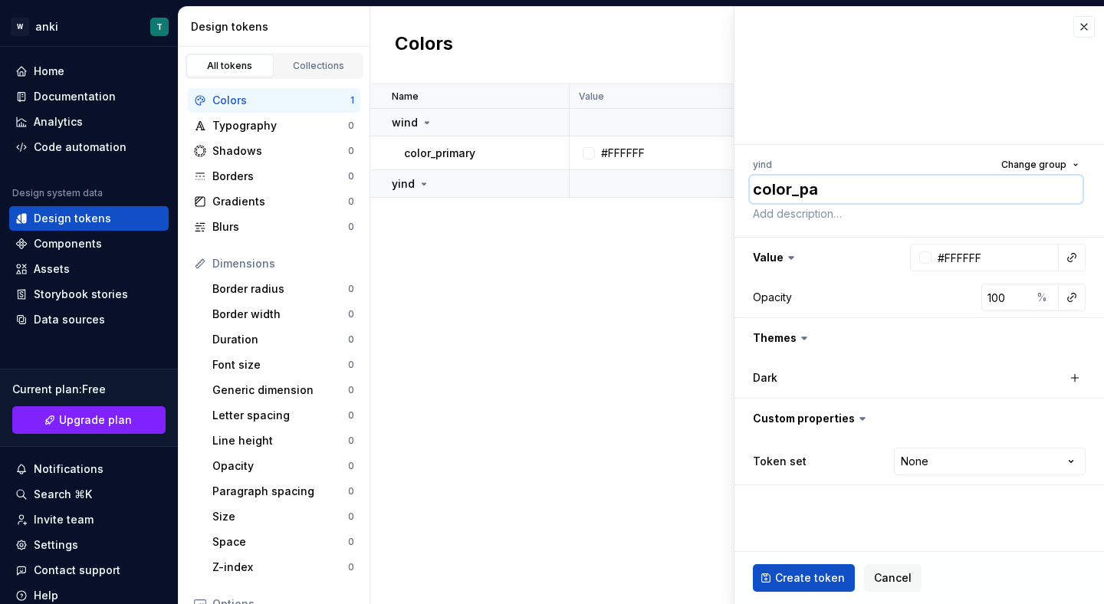
type textarea "color_pai"
type textarea "*"
type textarea "color_pa"
type textarea "*"
type textarea "color_p"
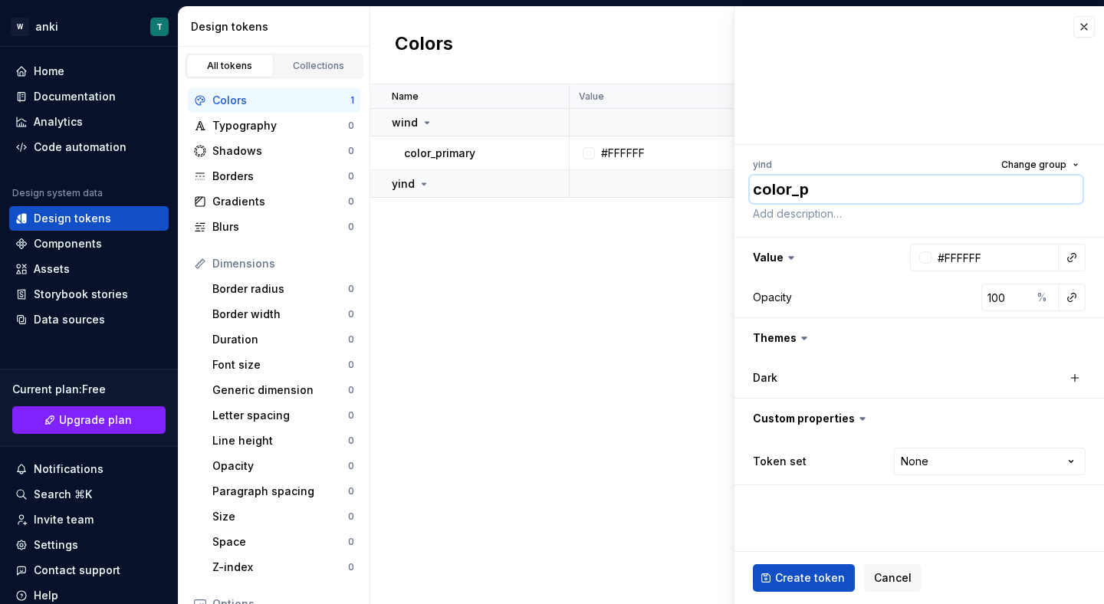
type textarea "*"
type textarea "color_pi"
type textarea "*"
type textarea "color_pir"
type textarea "*"
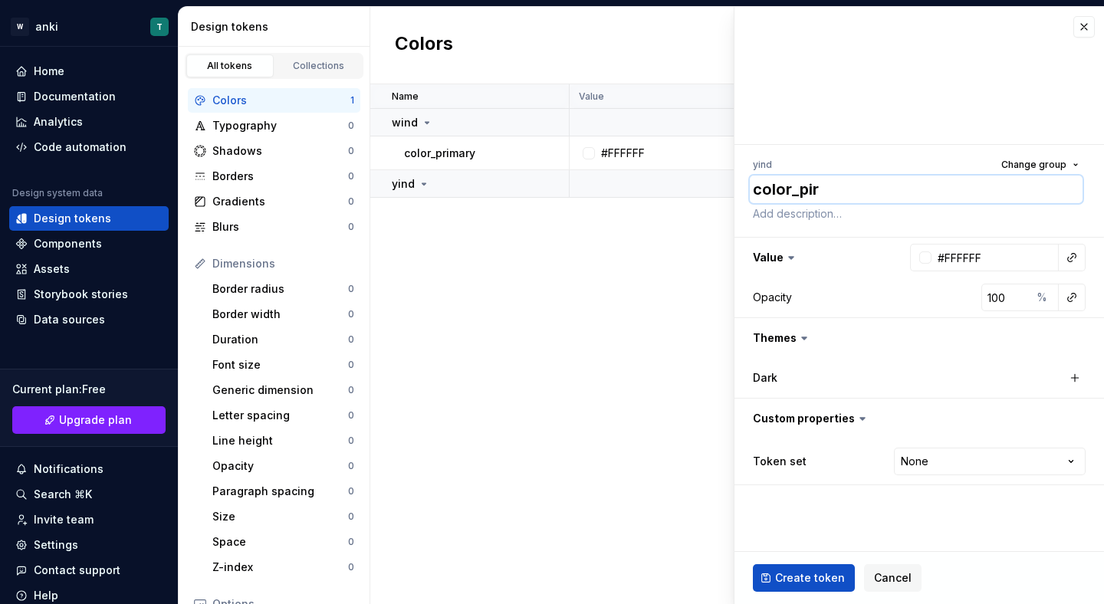
type textarea "color_pirm"
type textarea "*"
type textarea "color_pirma"
type textarea "*"
type textarea "color_pirmar"
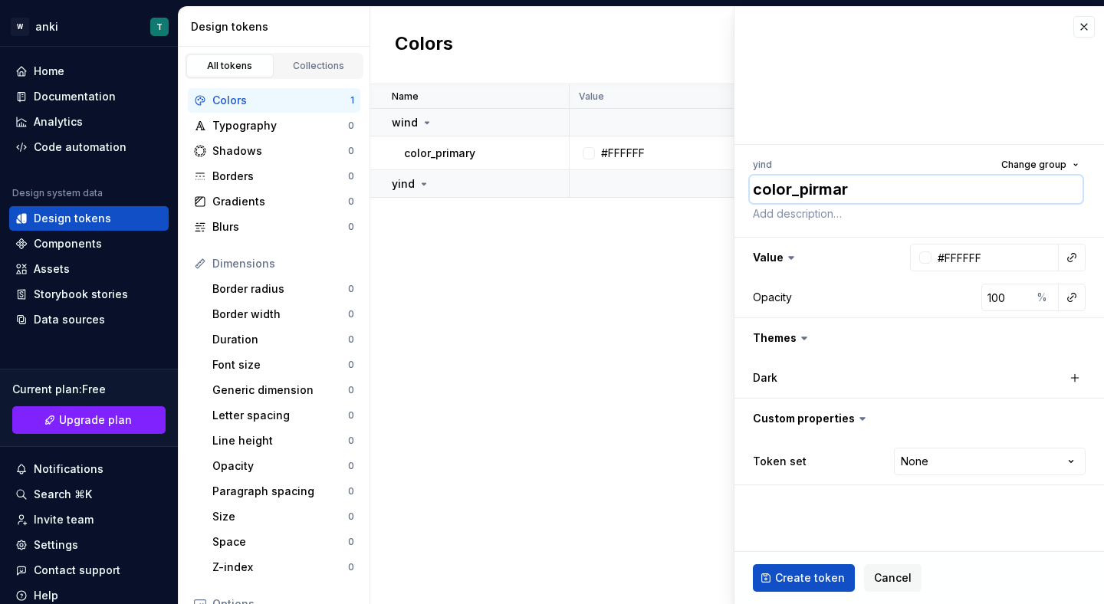
type textarea "*"
type textarea "color_pirmary"
type textarea "*"
type textarea "color_pirmar"
type textarea "*"
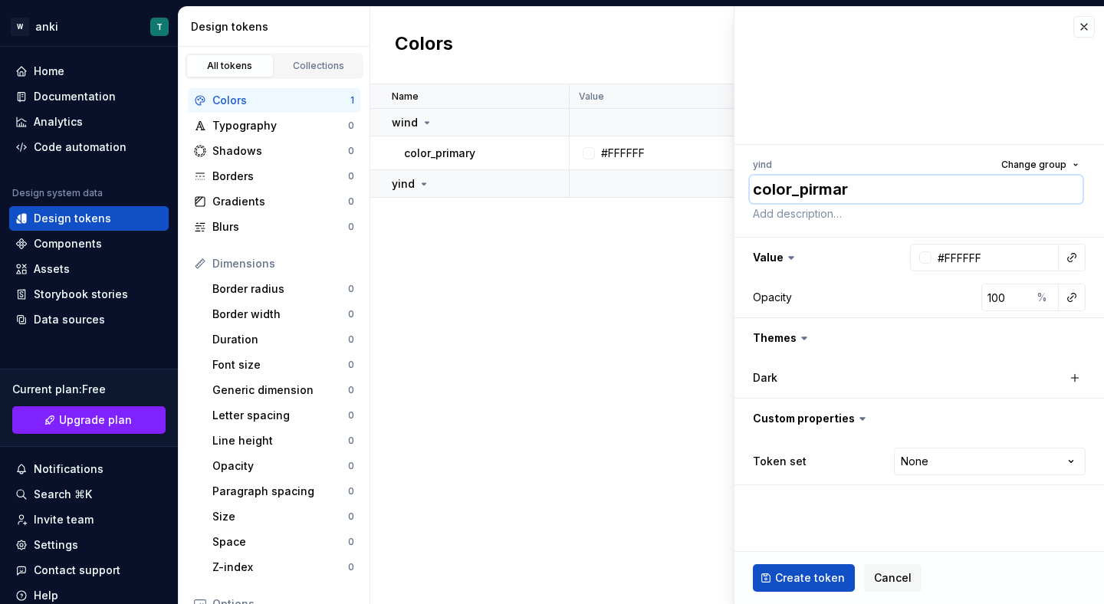
type textarea "color_pirma"
type textarea "*"
type textarea "color_pirm"
type textarea "*"
type textarea "color_pir"
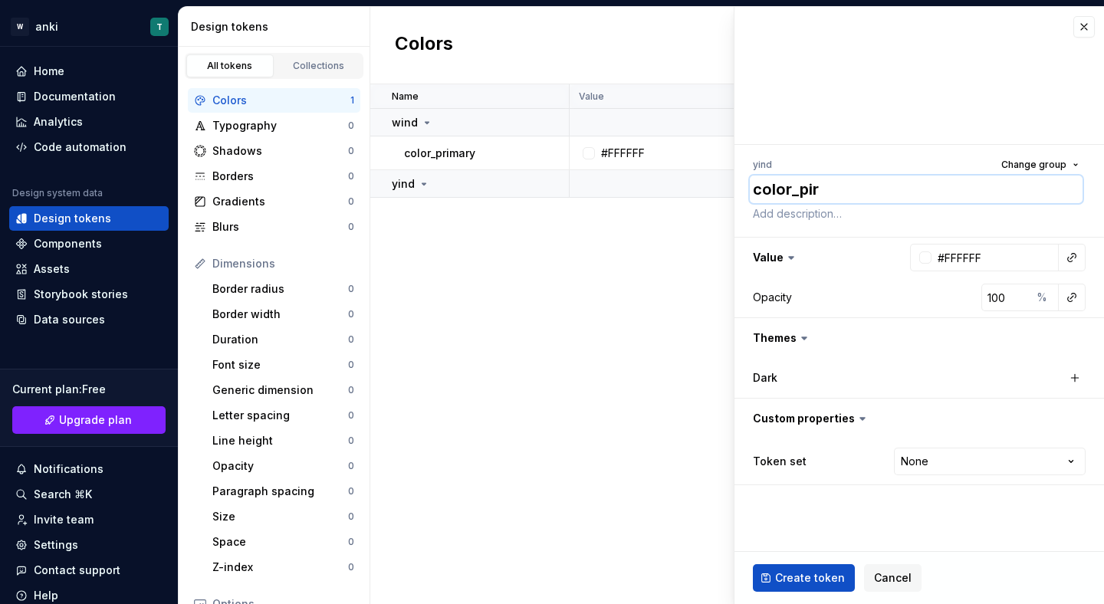
type textarea "*"
type textarea "color_pi"
type textarea "*"
type textarea "color_p"
type textarea "*"
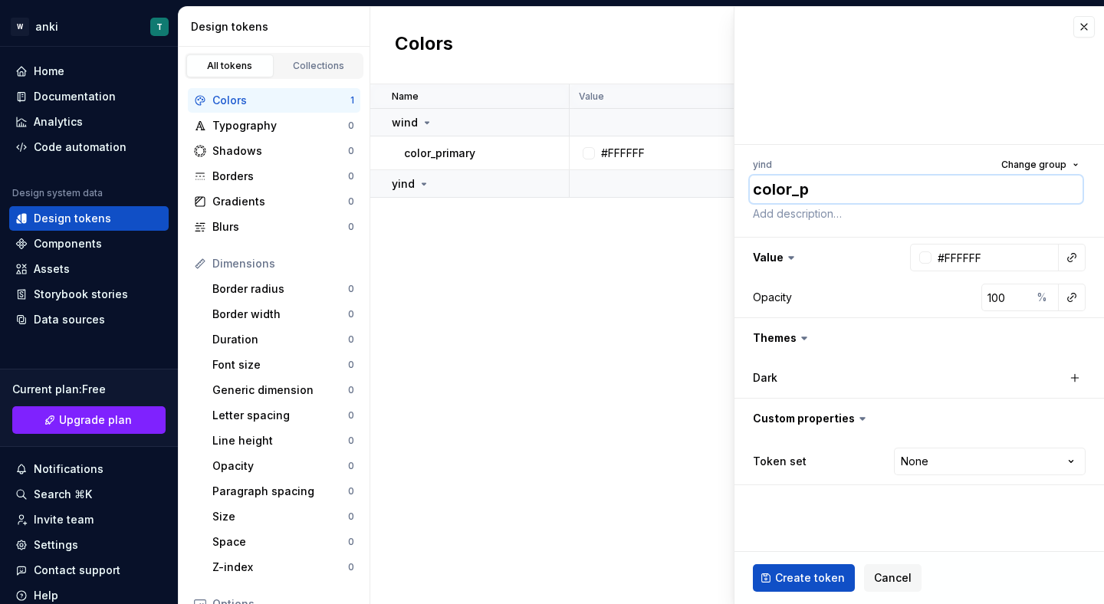
type textarea "color_"
type textarea "*"
type textarea "color_p"
type textarea "*"
type textarea "color_pr"
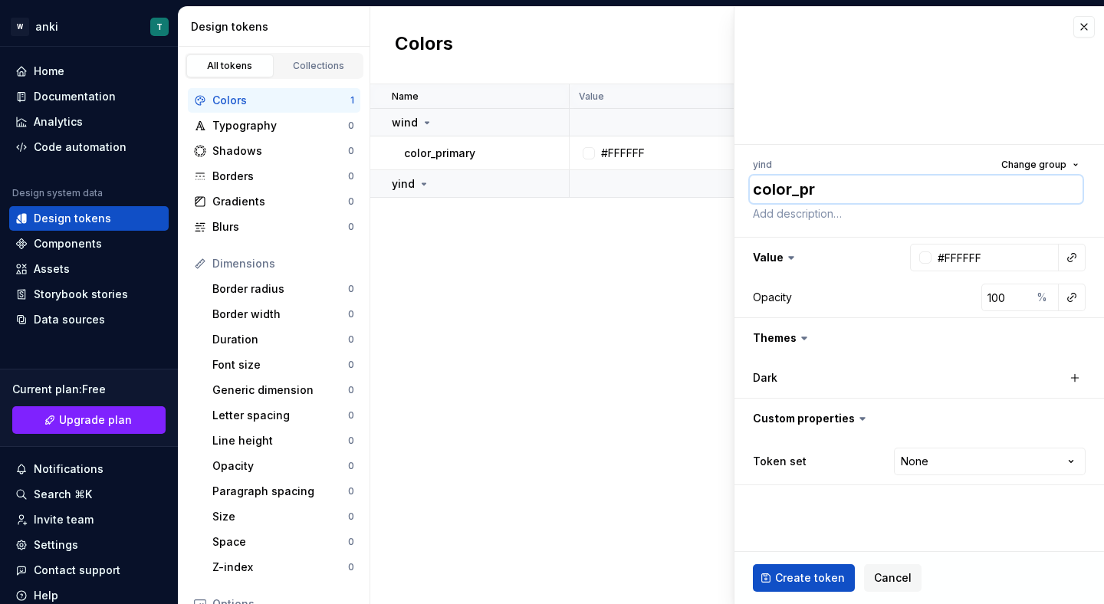
type textarea "*"
type textarea "color_pri"
type textarea "*"
type textarea "color_prim"
type textarea "*"
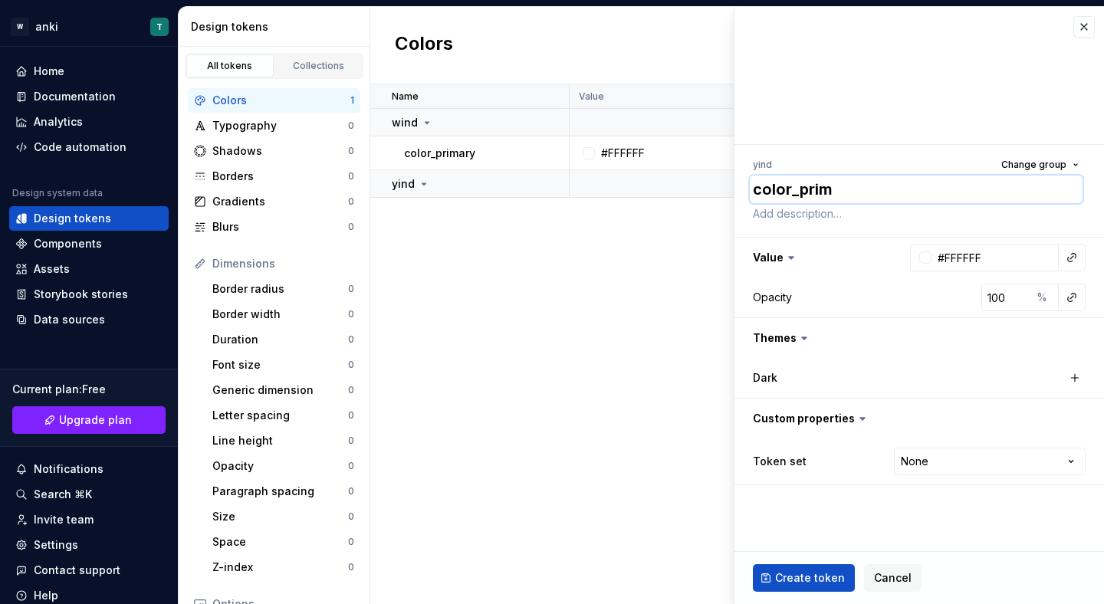
type textarea "color_prima"
type textarea "*"
type textarea "color_primar"
type textarea "*"
type textarea "color_primary"
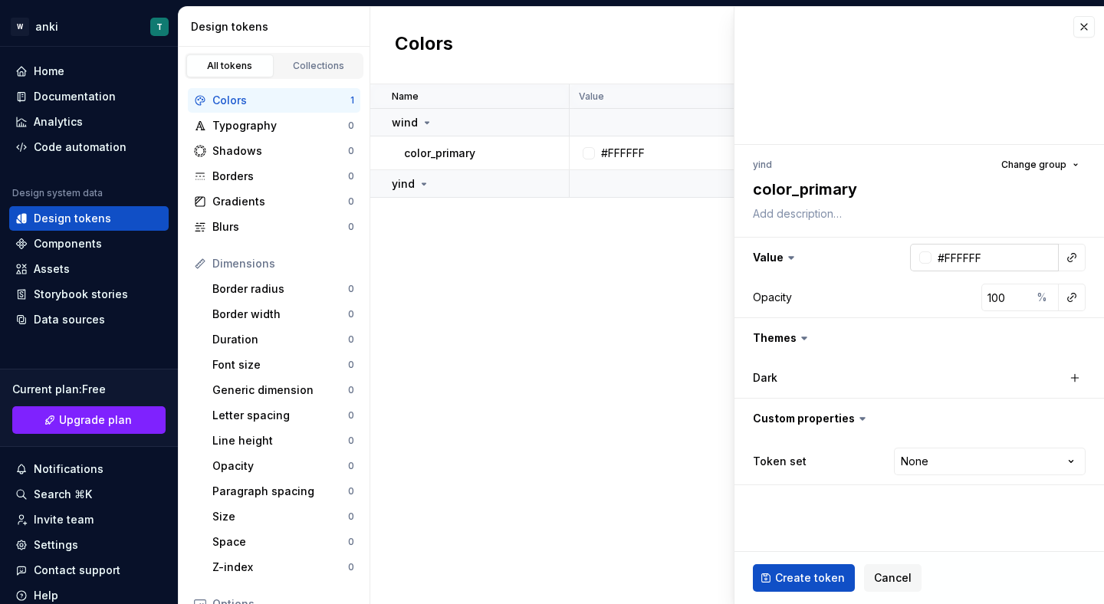
click at [956, 253] on input "#FFFFFF" at bounding box center [995, 258] width 127 height 28
type textarea "*"
click at [1063, 261] on button "button" at bounding box center [1072, 257] width 21 height 21
click at [945, 253] on html "W anki T Home Documentation Analytics Code automation Design system data Design…" at bounding box center [552, 302] width 1104 height 604
click at [959, 253] on input "#FFFFFF" at bounding box center [995, 258] width 127 height 28
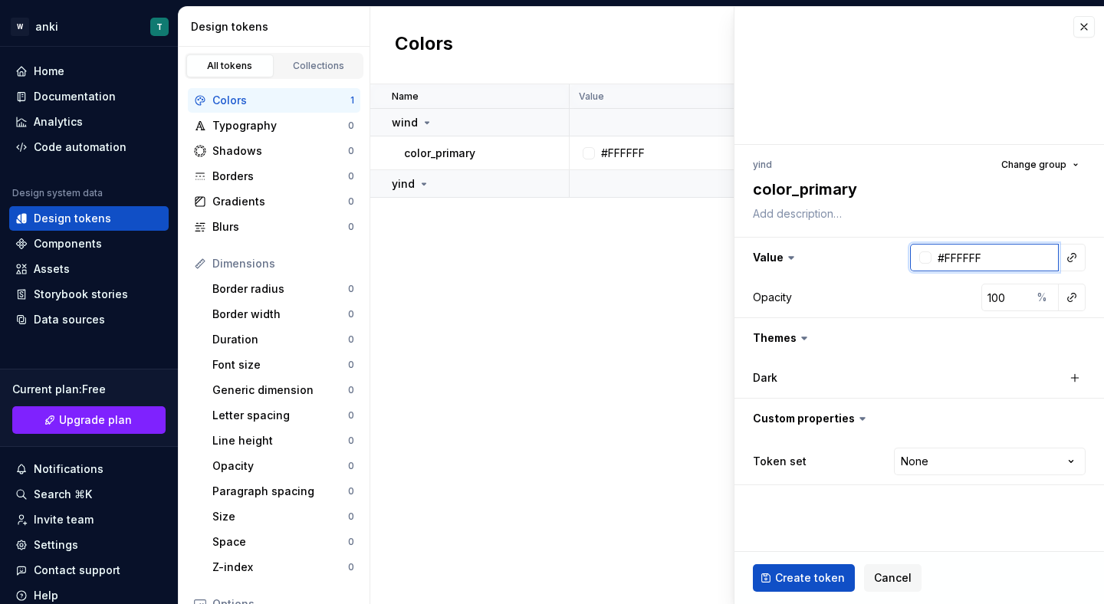
click at [959, 253] on input "#FFFFFF" at bounding box center [995, 258] width 127 height 28
click at [985, 257] on input "#FFFFFF" at bounding box center [995, 258] width 127 height 28
type input "#000000"
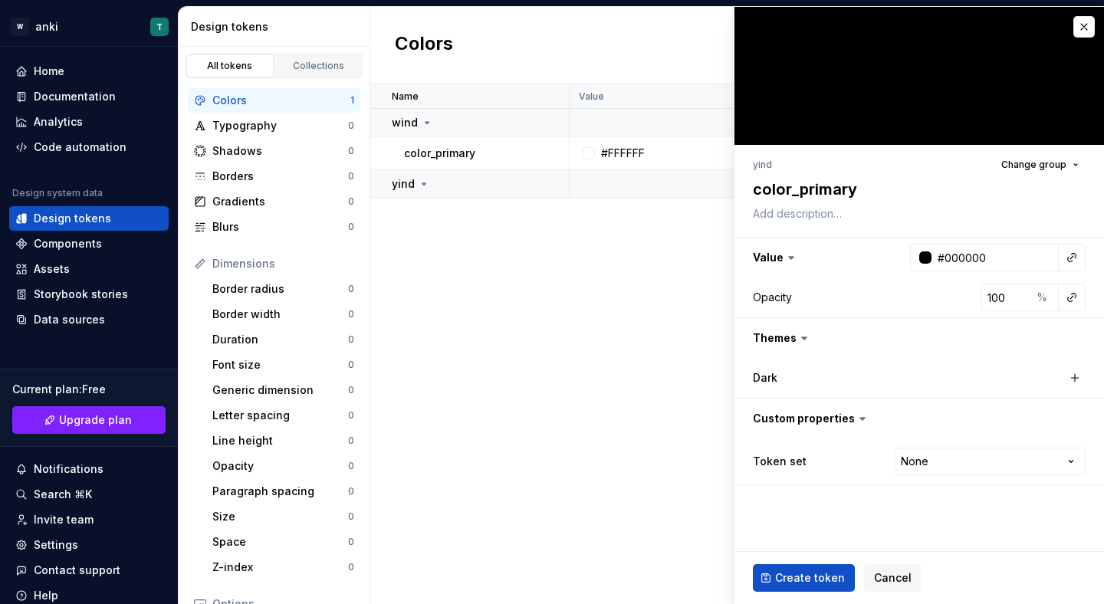
click at [841, 561] on div "Create token Cancel" at bounding box center [920, 578] width 370 height 52
click at [828, 574] on span "Create token" at bounding box center [810, 578] width 70 height 15
click at [954, 462] on div "None **** **** ******** *********" at bounding box center [990, 462] width 192 height 28
type textarea "*"
type input "#FFFFFF"
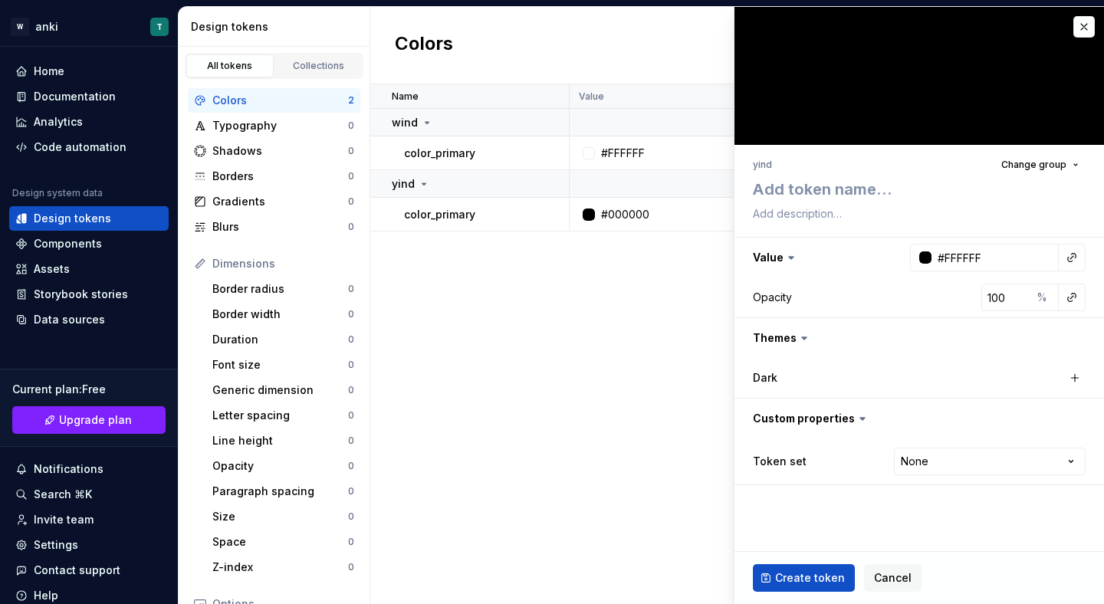
click at [727, 423] on div "Name Value Dark Token set Description Last updated wind color_primary #FFFFFF N…" at bounding box center [737, 344] width 734 height 520
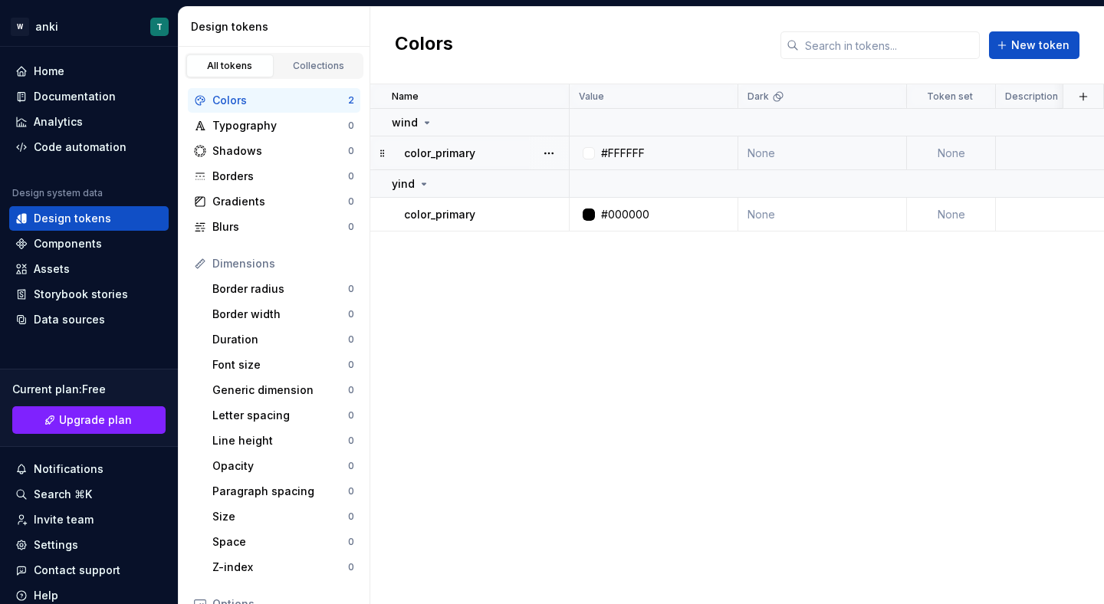
click at [627, 155] on div "#FFFFFF" at bounding box center [623, 153] width 44 height 15
click at [521, 156] on div "color_primary" at bounding box center [486, 153] width 164 height 15
click at [542, 153] on button "button" at bounding box center [548, 153] width 21 height 21
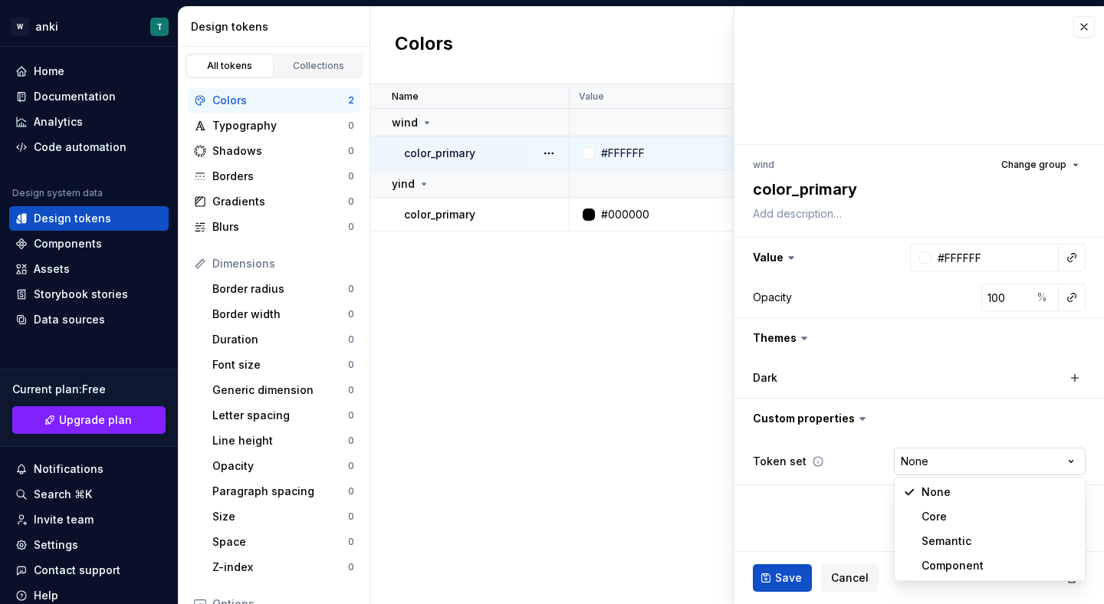
click at [966, 462] on html "W anki T Home Documentation Analytics Code automation Design system data Design…" at bounding box center [552, 302] width 1104 height 604
click at [925, 414] on html "W anki T Home Documentation Analytics Code automation Design system data Design…" at bounding box center [552, 302] width 1104 height 604
click at [1074, 262] on button "button" at bounding box center [1072, 257] width 21 height 21
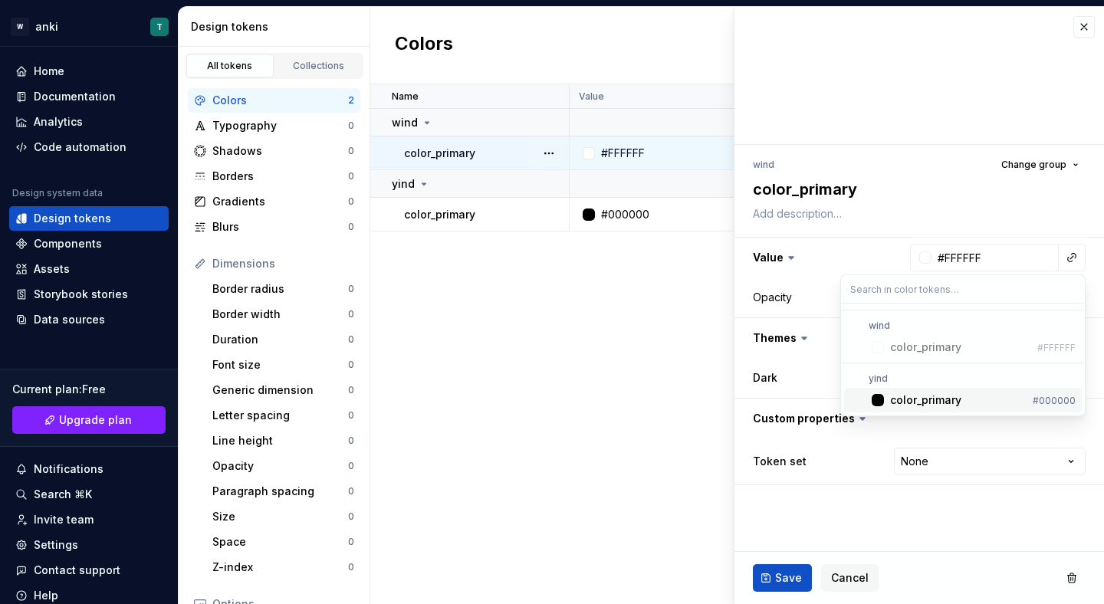
click at [606, 293] on html "W anki T Home Documentation Analytics Code automation Design system data Design…" at bounding box center [552, 302] width 1104 height 604
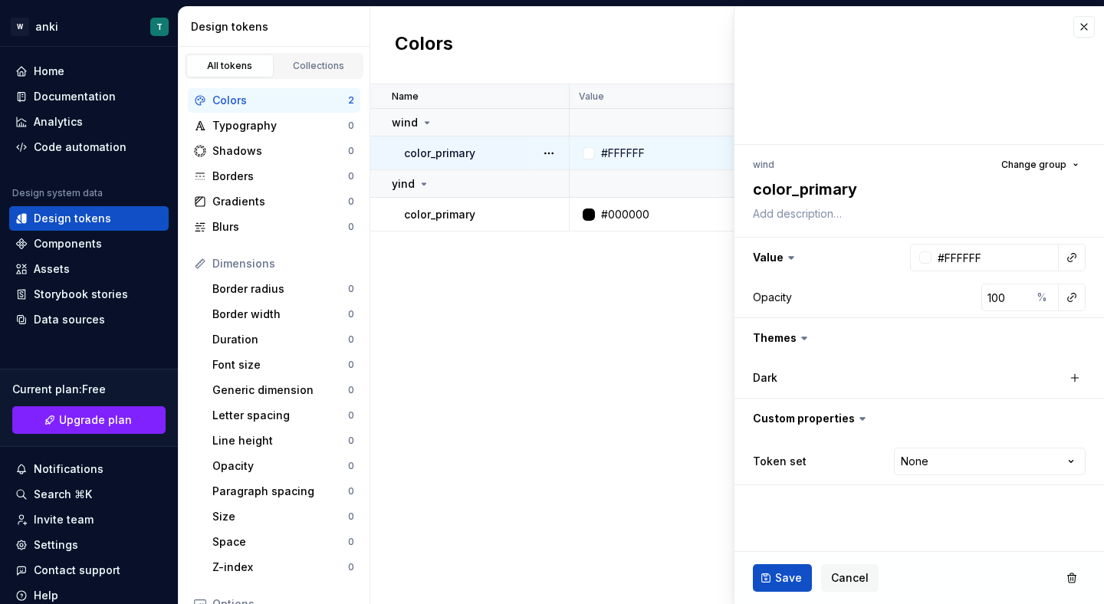
click at [513, 257] on div "Name Value Dark Token set Description Last updated wind color_primary #FFFFFF N…" at bounding box center [737, 344] width 734 height 520
click at [858, 581] on span "Cancel" at bounding box center [850, 578] width 38 height 15
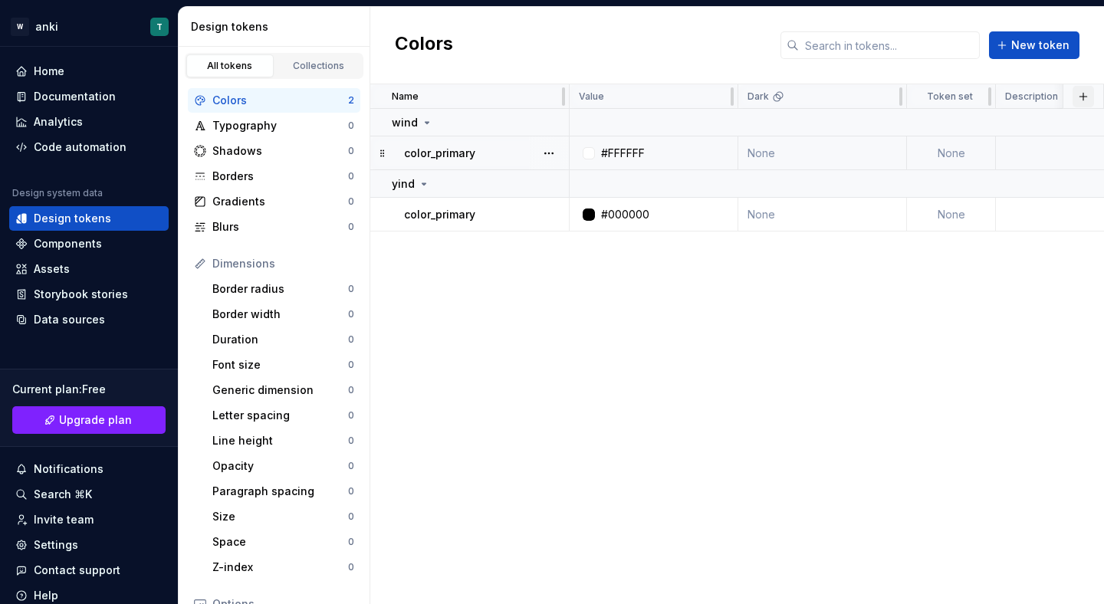
click at [1083, 92] on button "button" at bounding box center [1083, 96] width 21 height 21
click at [453, 285] on div "Name Value Dark Token set Description Last updated wind color_primary #FFFFFF N…" at bounding box center [737, 344] width 734 height 520
click at [524, 123] on button "button" at bounding box center [524, 122] width 21 height 21
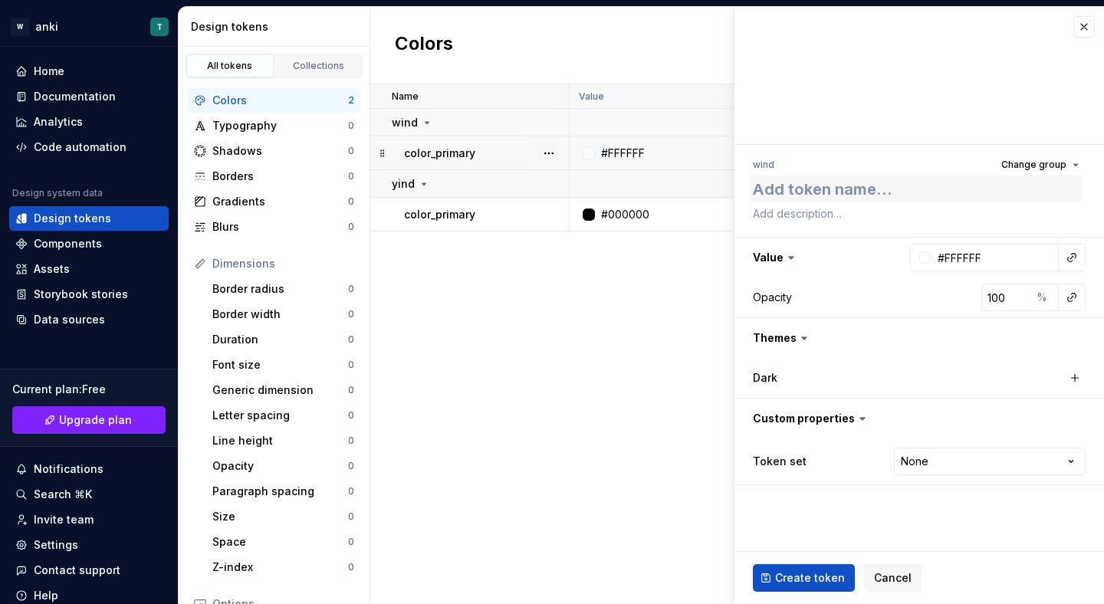
click at [778, 188] on textarea at bounding box center [916, 190] width 333 height 28
type textarea "*"
type textarea "c"
type textarea "*"
type textarea "co"
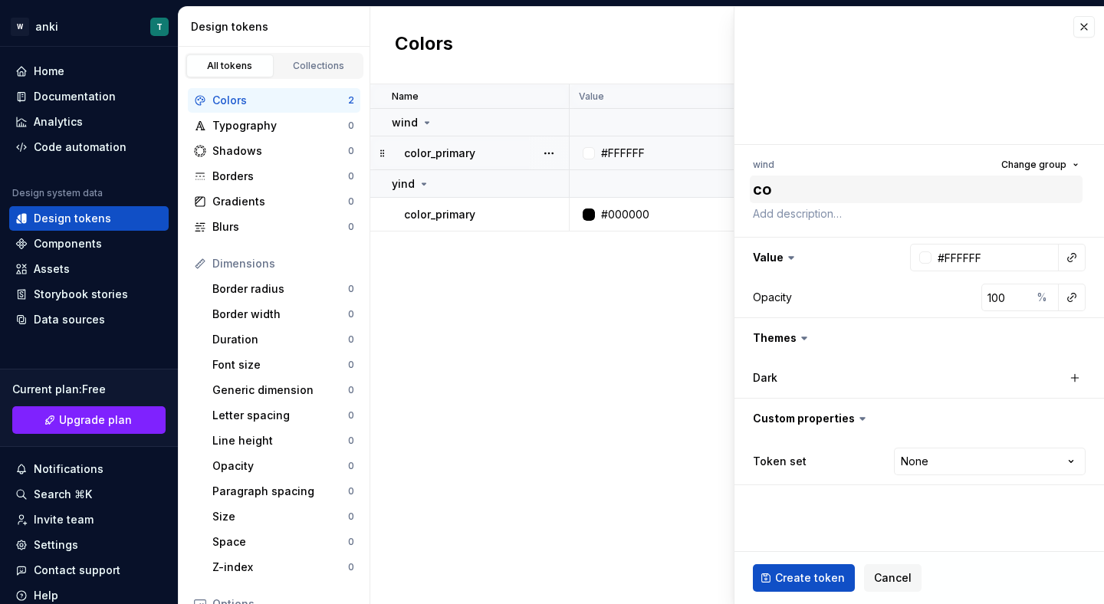
type textarea "*"
type textarea "col"
type textarea "*"
type textarea "colro"
type textarea "*"
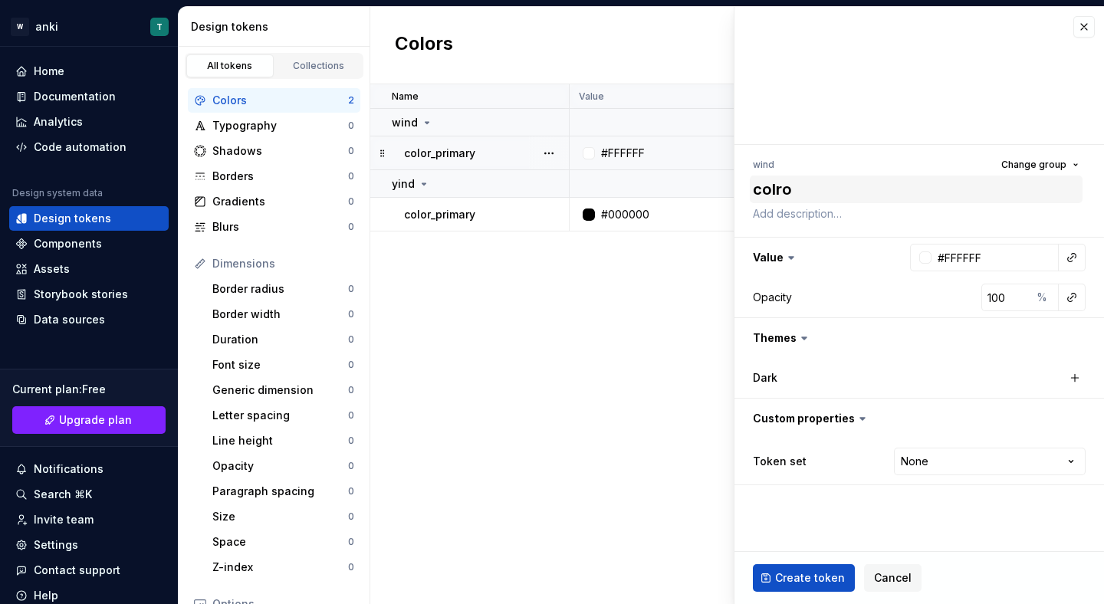
type textarea "colro_"
type textarea "*"
type textarea "colro"
type textarea "*"
type textarea "colr"
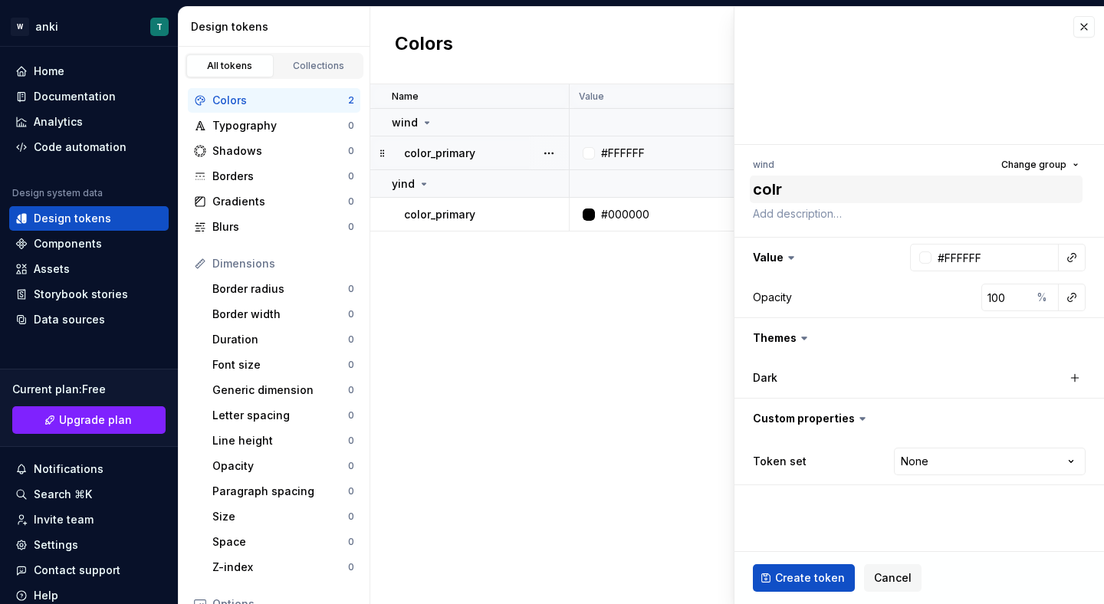
type textarea "*"
type textarea "col"
type textarea "*"
type textarea "co"
type textarea "*"
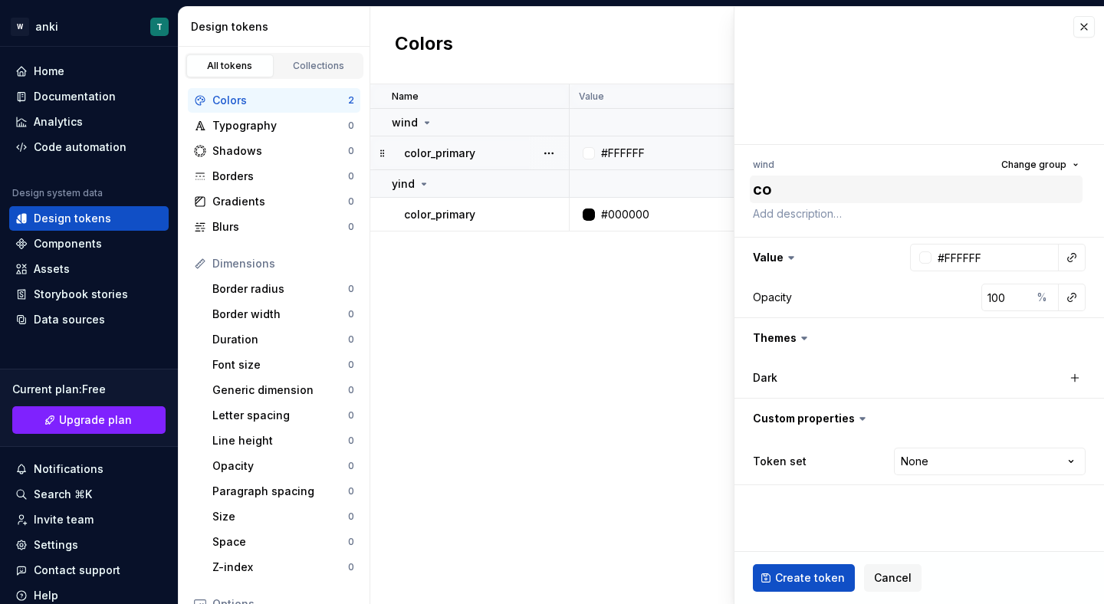
type textarea "c"
type textarea "*"
type textarea "c"
type textarea "*"
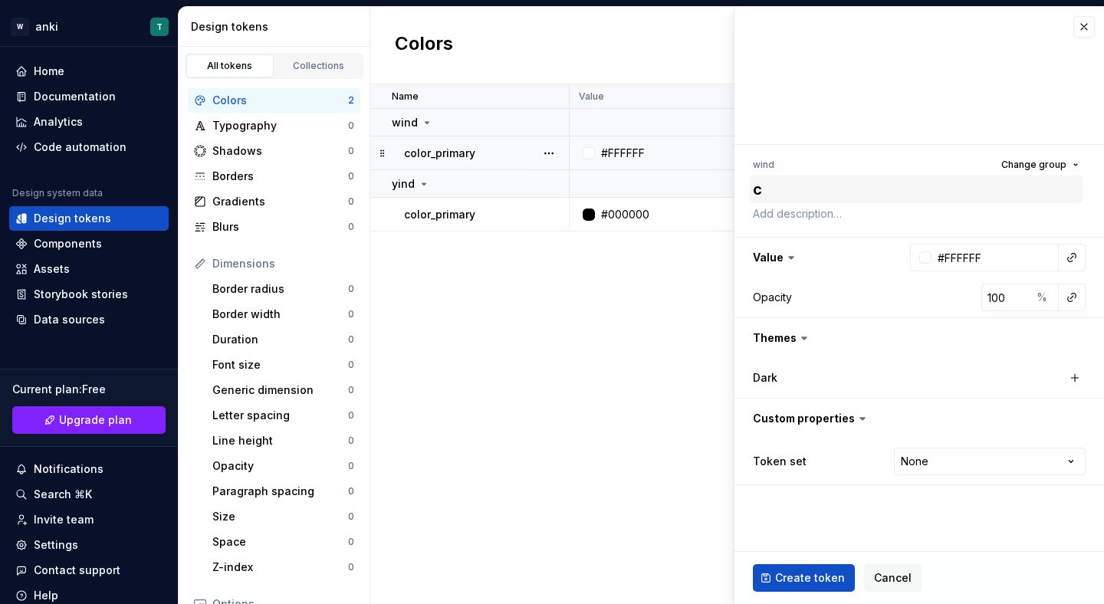
type textarea "co"
type textarea "*"
type textarea "col"
type textarea "*"
type textarea "colo"
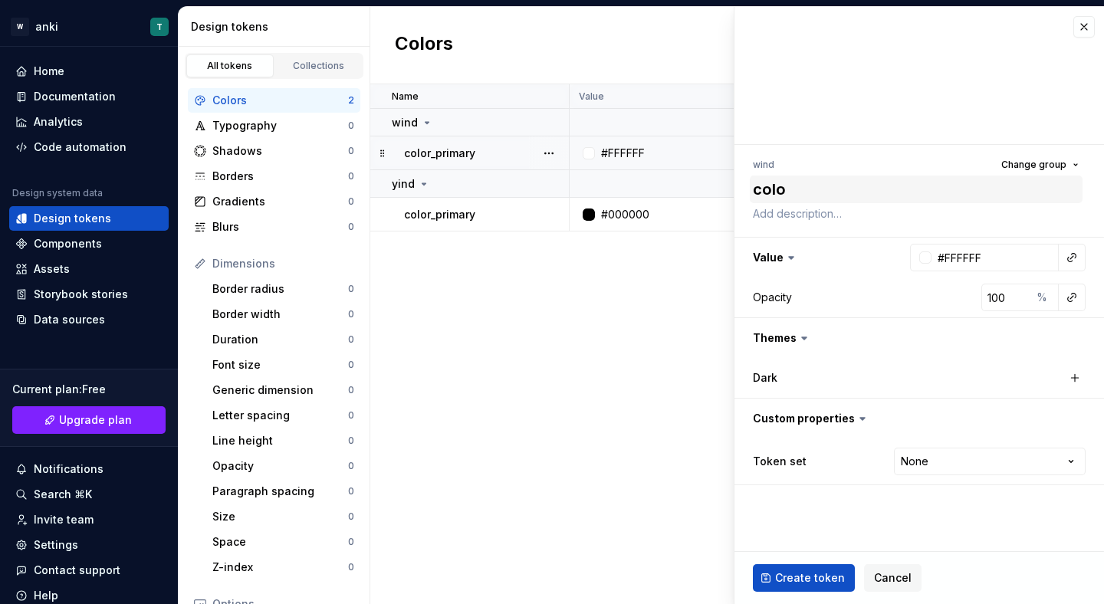
type textarea "*"
type textarea "color"
type textarea "*"
type textarea "color_"
type textarea "*"
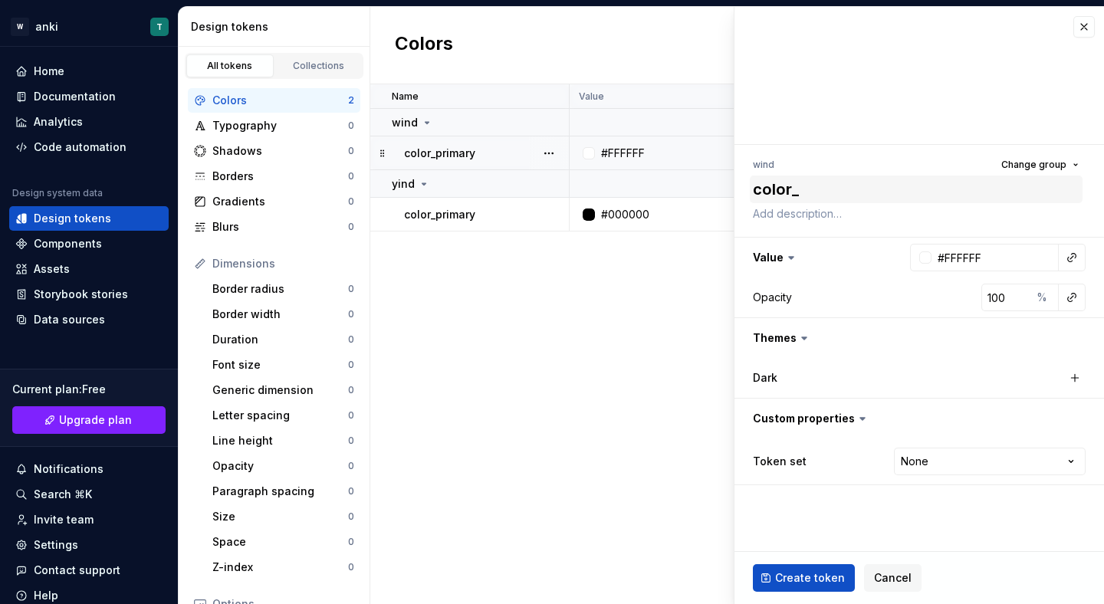
type textarea "color_w"
type textarea "*"
type textarea "color_wt"
type textarea "*"
type textarea "color_wtw"
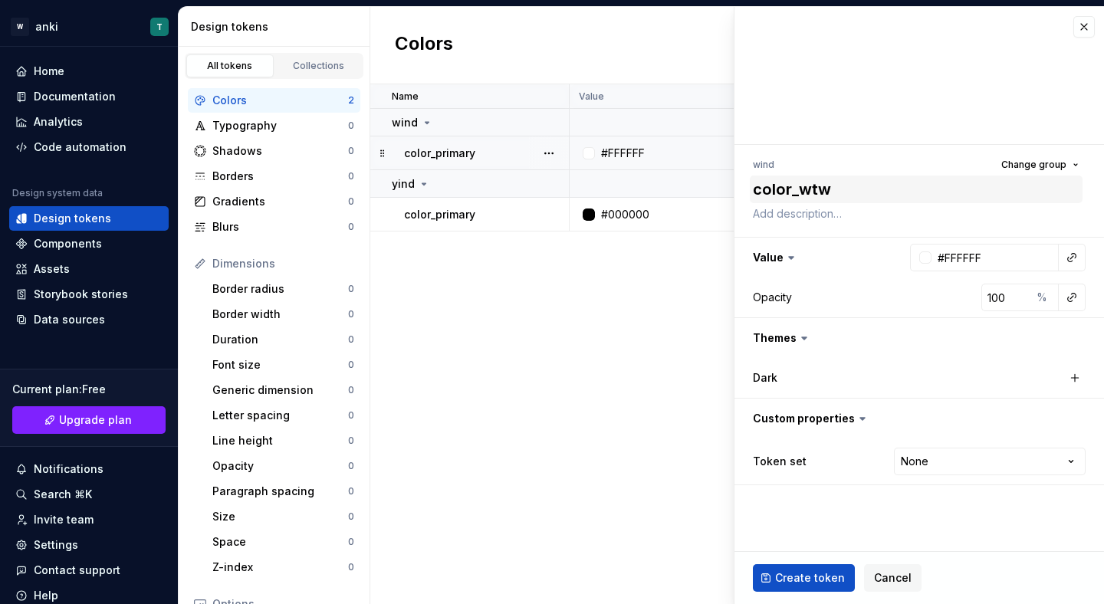
type textarea "*"
type textarea "color_wtwo"
type textarea "*"
type textarea "color_wtw"
type textarea "*"
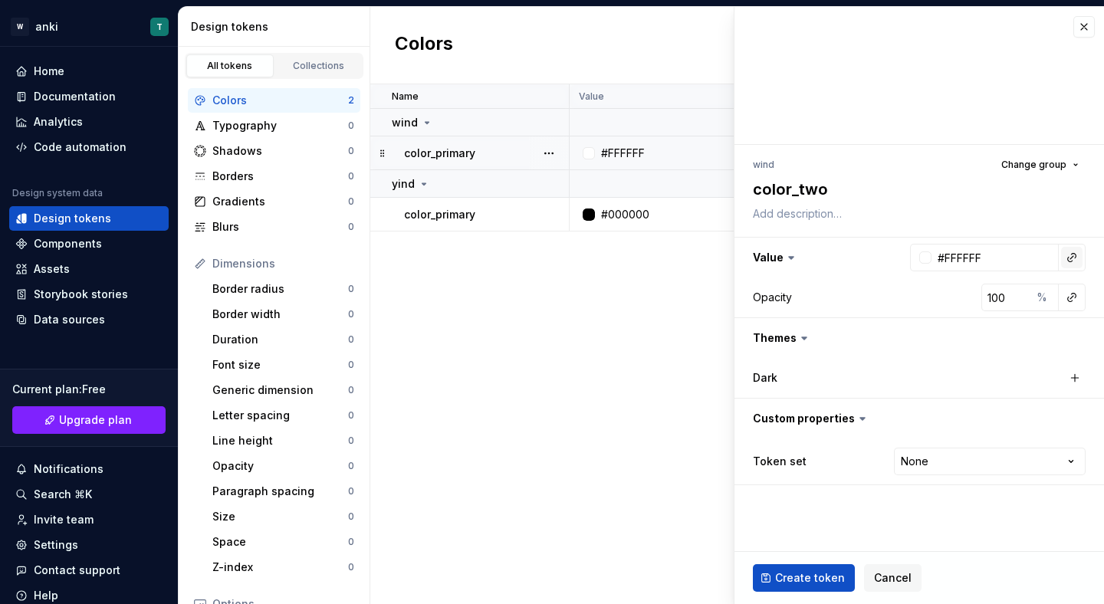
click at [1068, 264] on button "button" at bounding box center [1072, 257] width 21 height 21
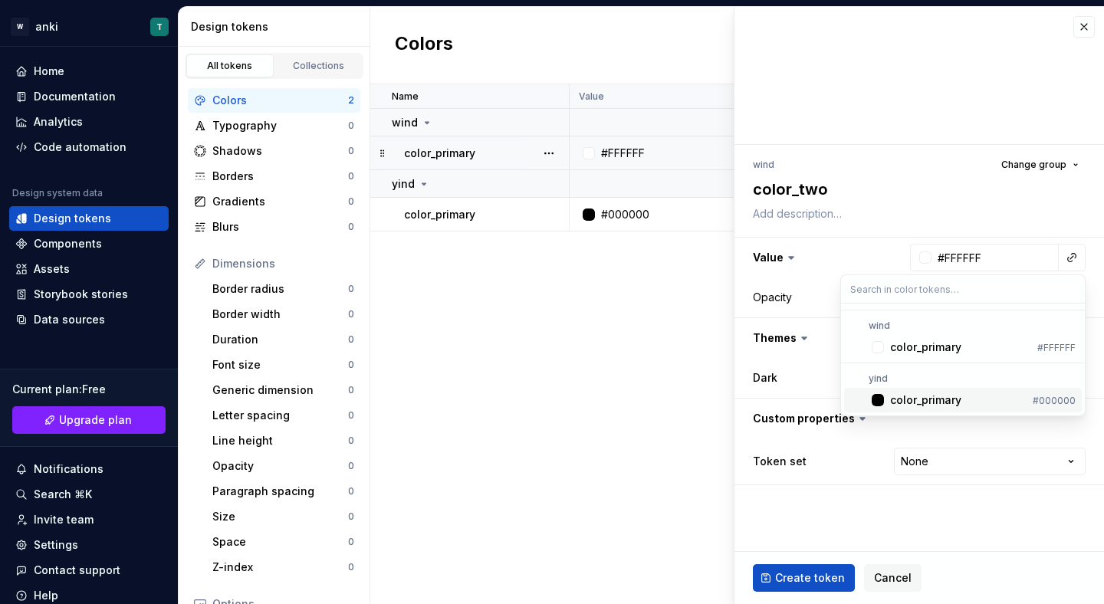
click at [962, 397] on div "color_primary" at bounding box center [958, 400] width 137 height 15
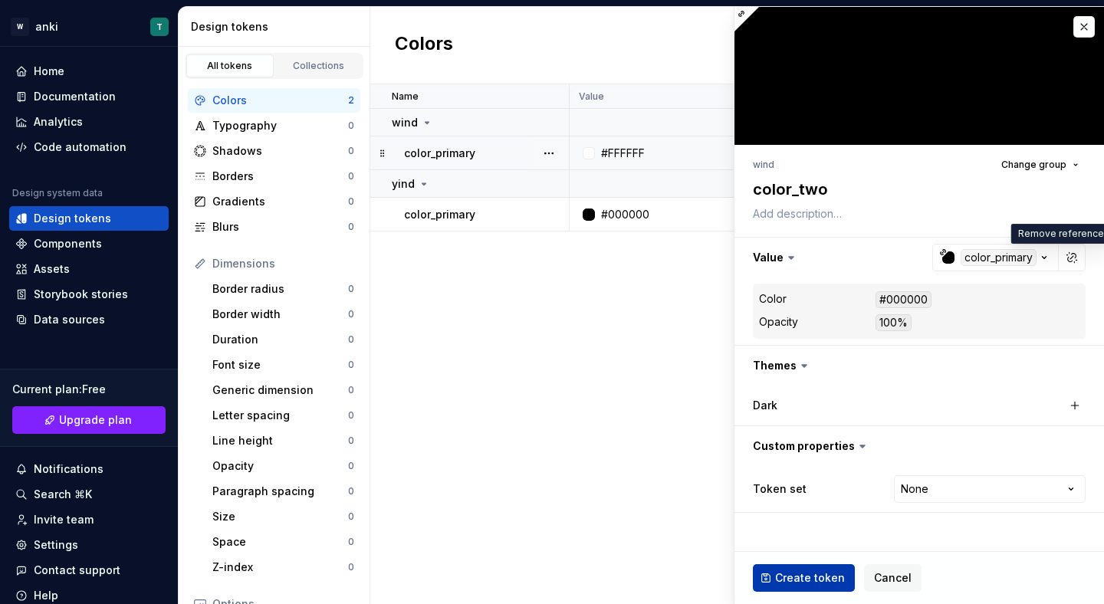
click at [834, 567] on button "Create token" at bounding box center [804, 578] width 102 height 28
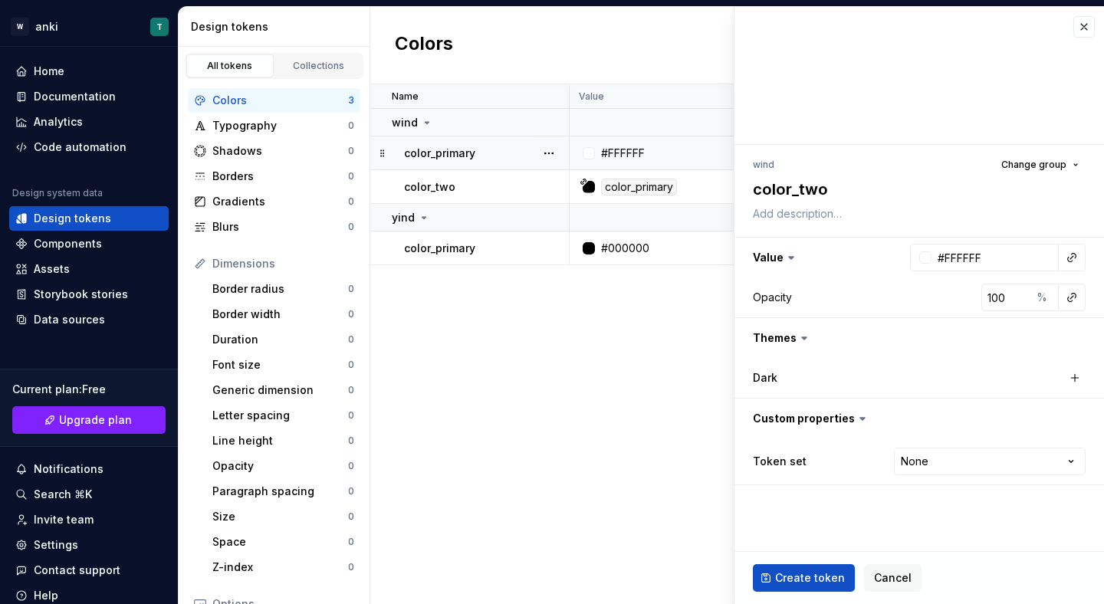
click at [614, 328] on div "Name Value Dark Token set Description Last updated wind color_primary #FFFFFF N…" at bounding box center [737, 344] width 734 height 520
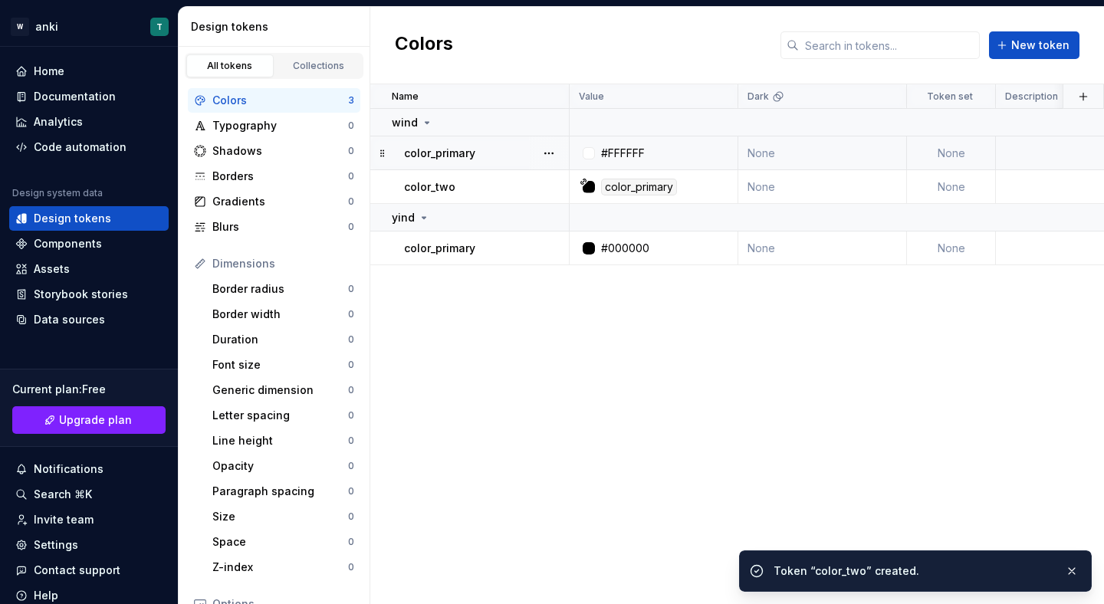
click at [485, 281] on div "Name Value Dark Token set Description Last updated wind color_primary #FFFFFF N…" at bounding box center [737, 344] width 734 height 520
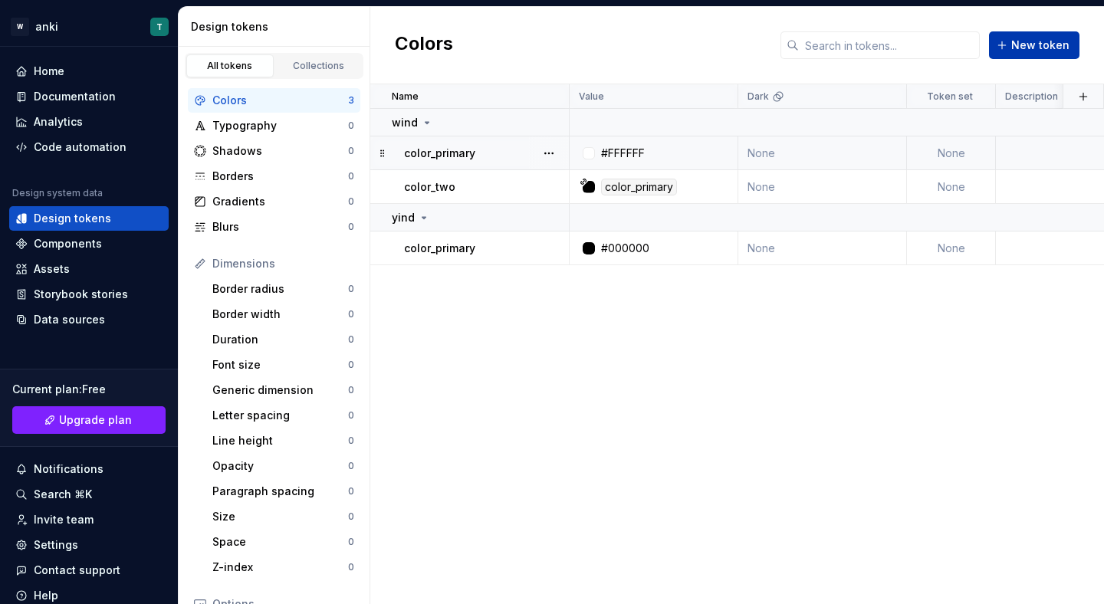
click at [1030, 49] on span "New token" at bounding box center [1041, 45] width 58 height 15
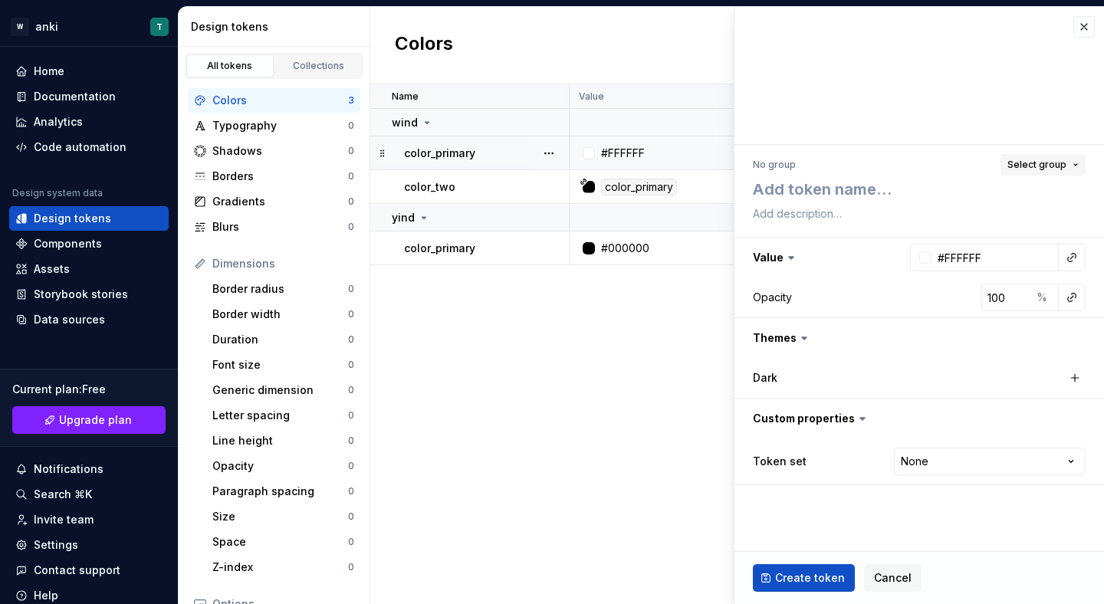
click at [1055, 156] on button "Select group" at bounding box center [1043, 164] width 85 height 21
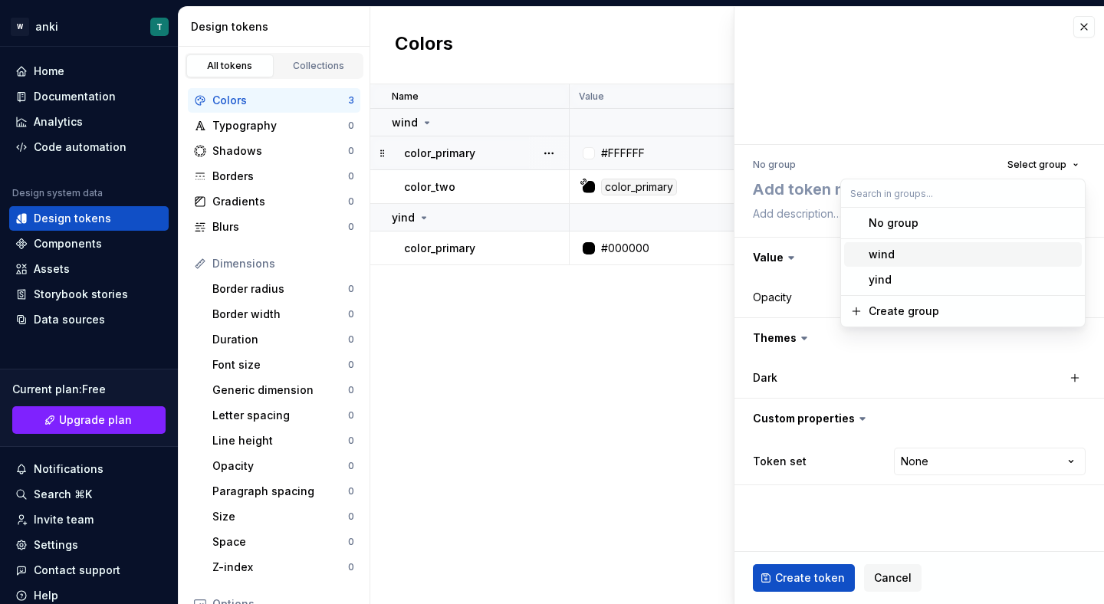
click at [921, 274] on div "yind" at bounding box center [972, 279] width 207 height 15
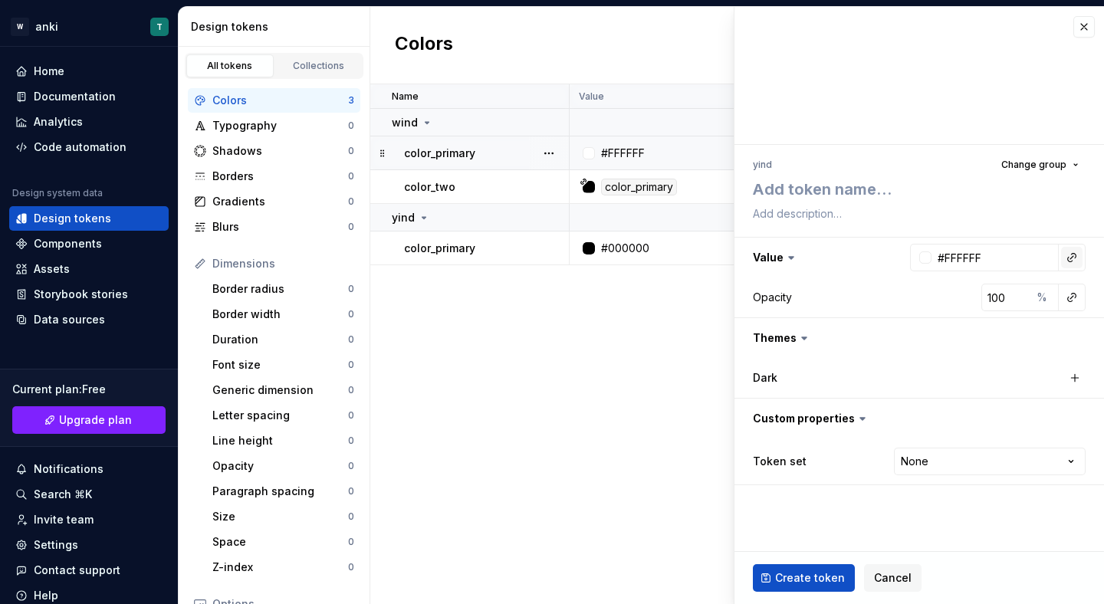
click at [1078, 253] on button "button" at bounding box center [1072, 257] width 21 height 21
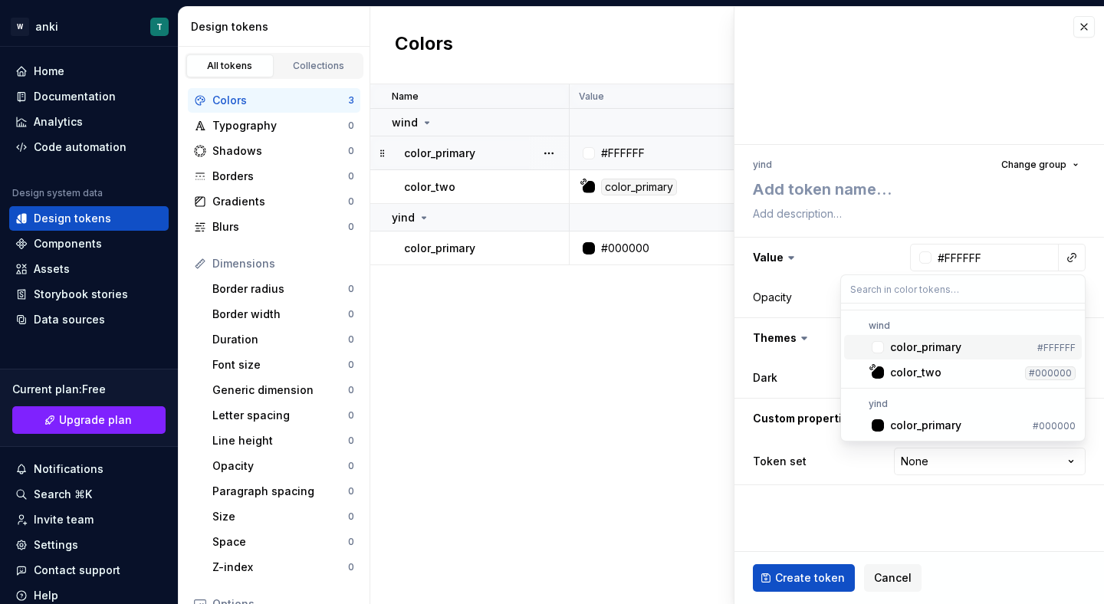
click at [942, 350] on div "color_primary" at bounding box center [925, 347] width 71 height 15
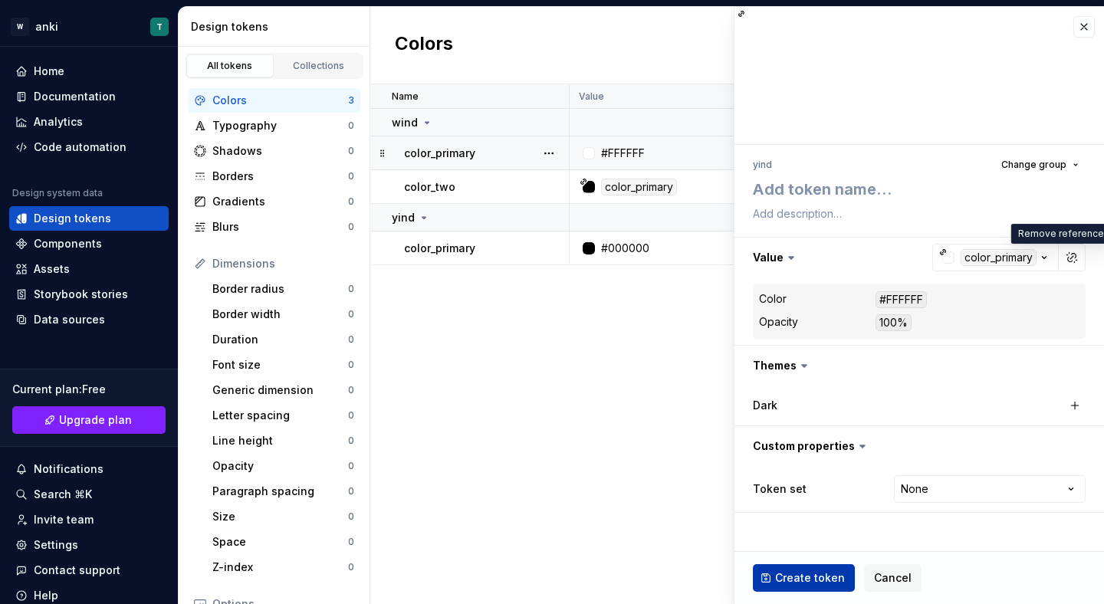
click at [825, 578] on span "Create token" at bounding box center [810, 578] width 70 height 15
click at [814, 584] on span "Create token" at bounding box center [810, 578] width 70 height 15
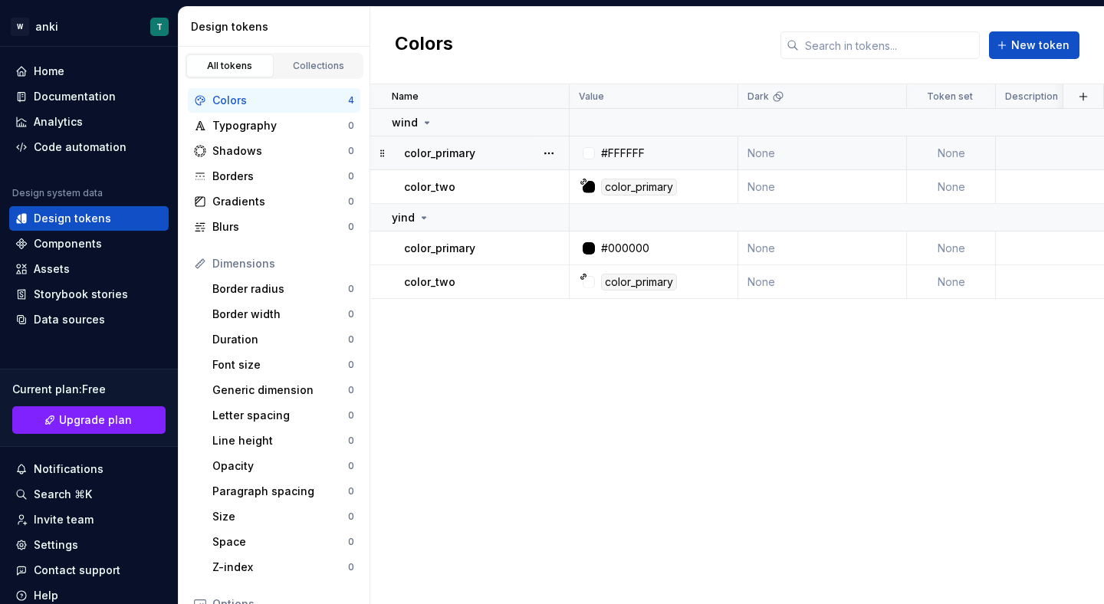
click at [282, 98] on div "Colors" at bounding box center [280, 100] width 136 height 15
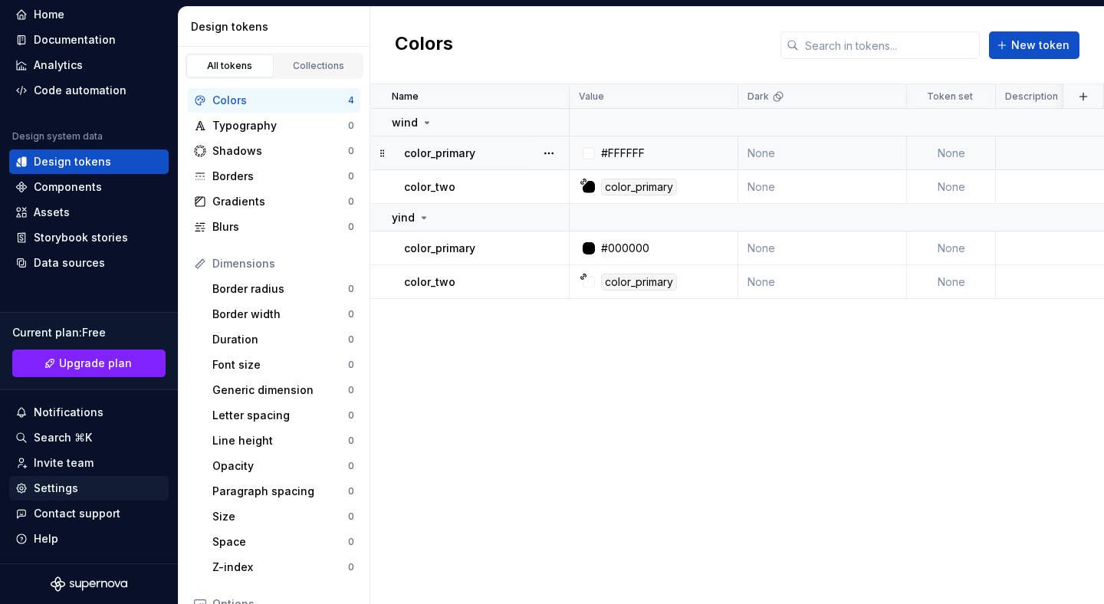
click at [80, 491] on div "Settings" at bounding box center [88, 488] width 147 height 15
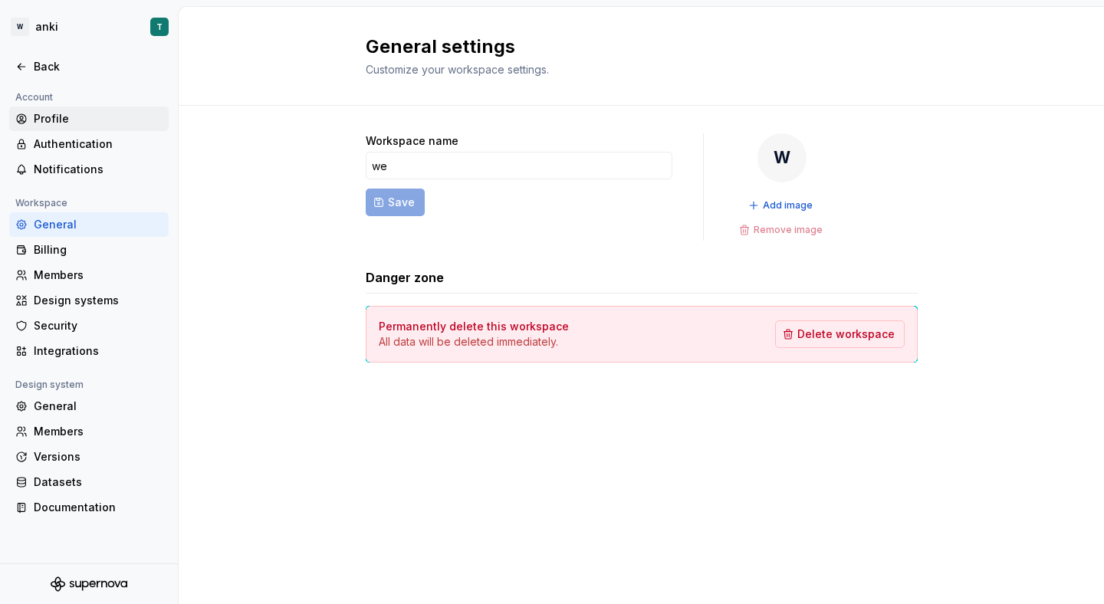
click at [84, 120] on div "Profile" at bounding box center [98, 118] width 129 height 15
click at [66, 72] on div "Back" at bounding box center [98, 66] width 129 height 15
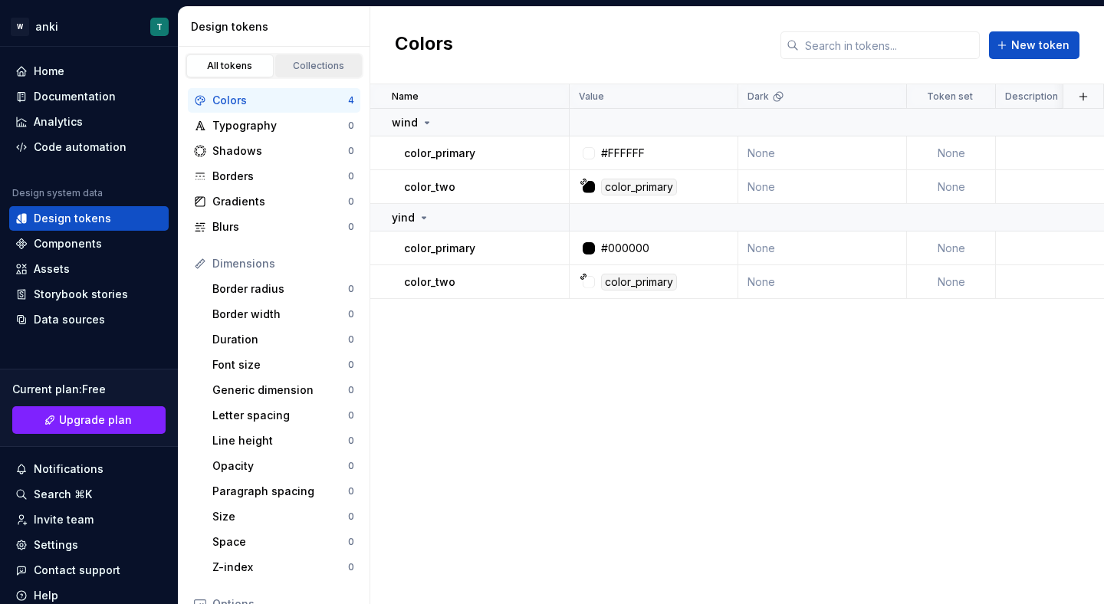
click at [318, 63] on div "Collections" at bounding box center [319, 66] width 77 height 12
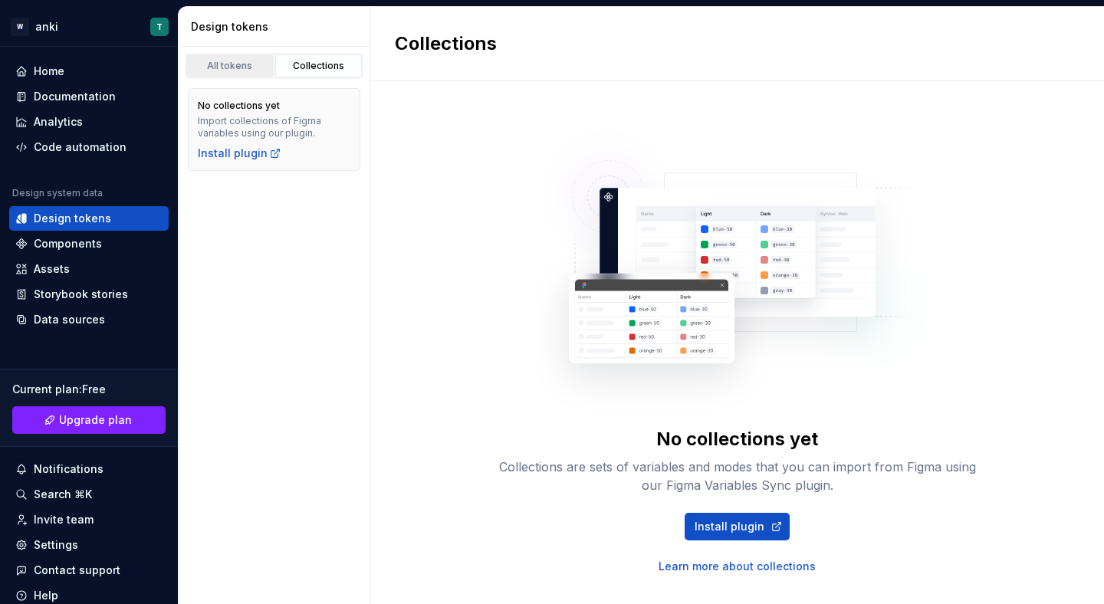
click at [235, 63] on div "All tokens" at bounding box center [230, 66] width 77 height 12
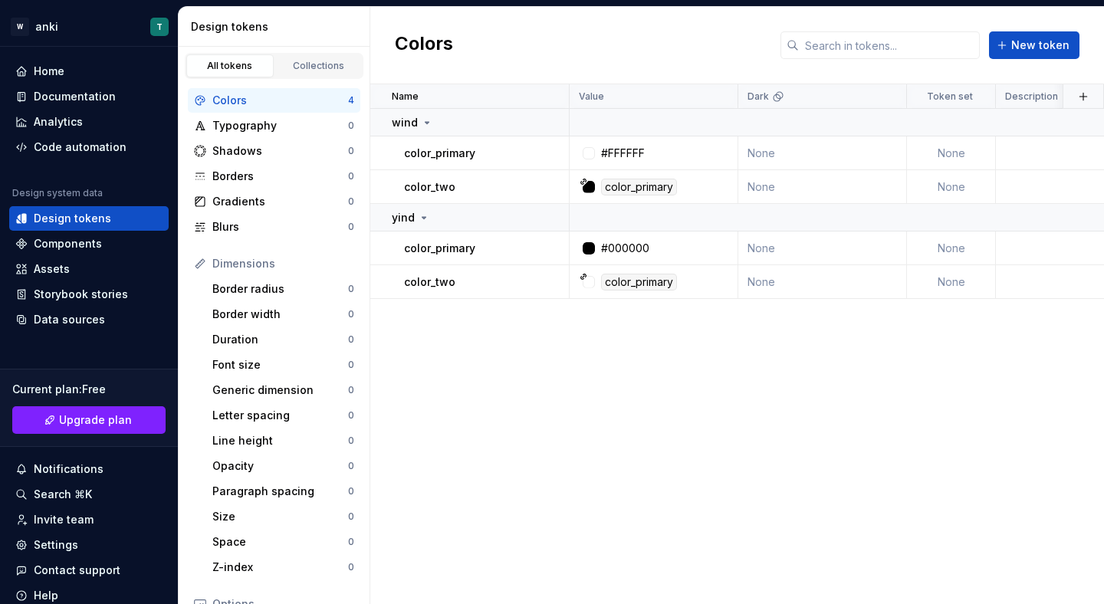
click at [247, 102] on div "Colors" at bounding box center [280, 100] width 136 height 15
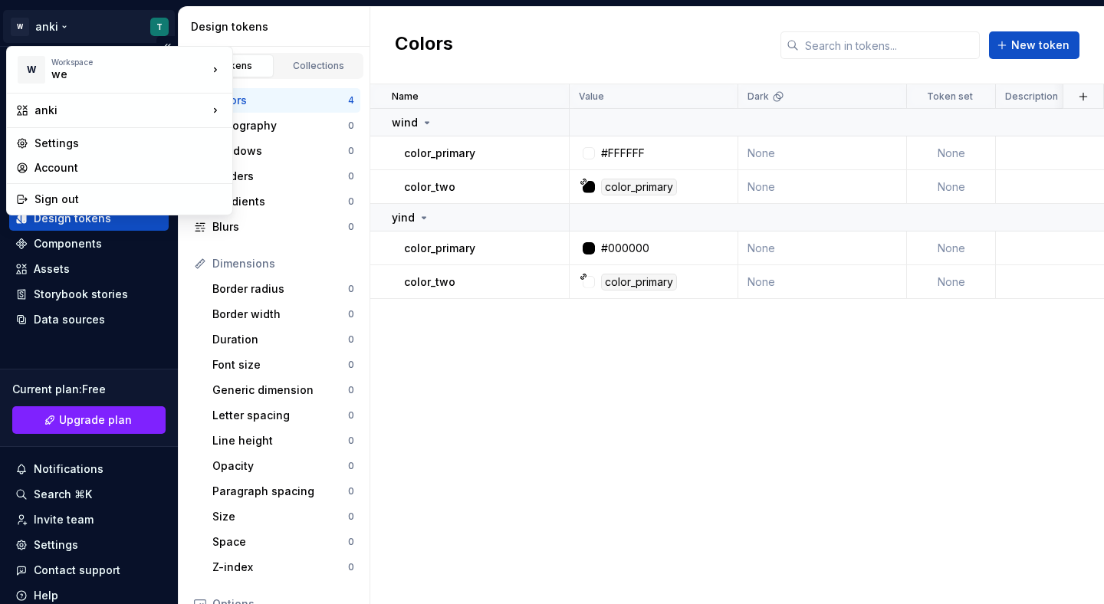
click at [50, 25] on html "W anki T Home Documentation Analytics Code automation Design system data Design…" at bounding box center [552, 302] width 1104 height 604
click at [81, 556] on html "W anki T Home Documentation Analytics Code automation Design system data Design…" at bounding box center [552, 302] width 1104 height 604
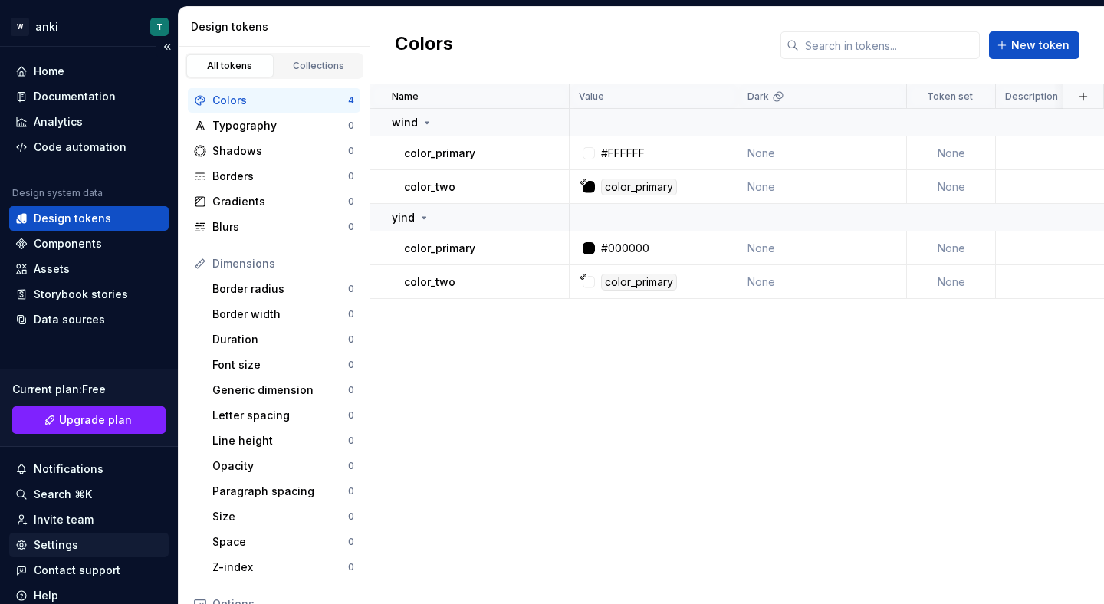
click at [67, 544] on div "Settings" at bounding box center [56, 545] width 44 height 15
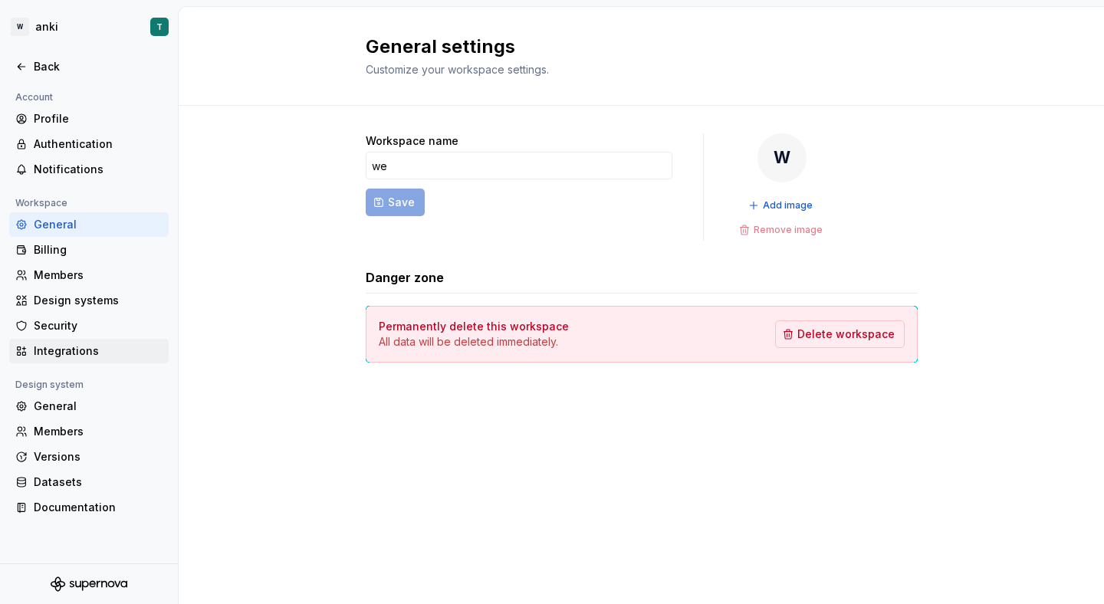
click at [81, 351] on div "Integrations" at bounding box center [98, 351] width 129 height 15
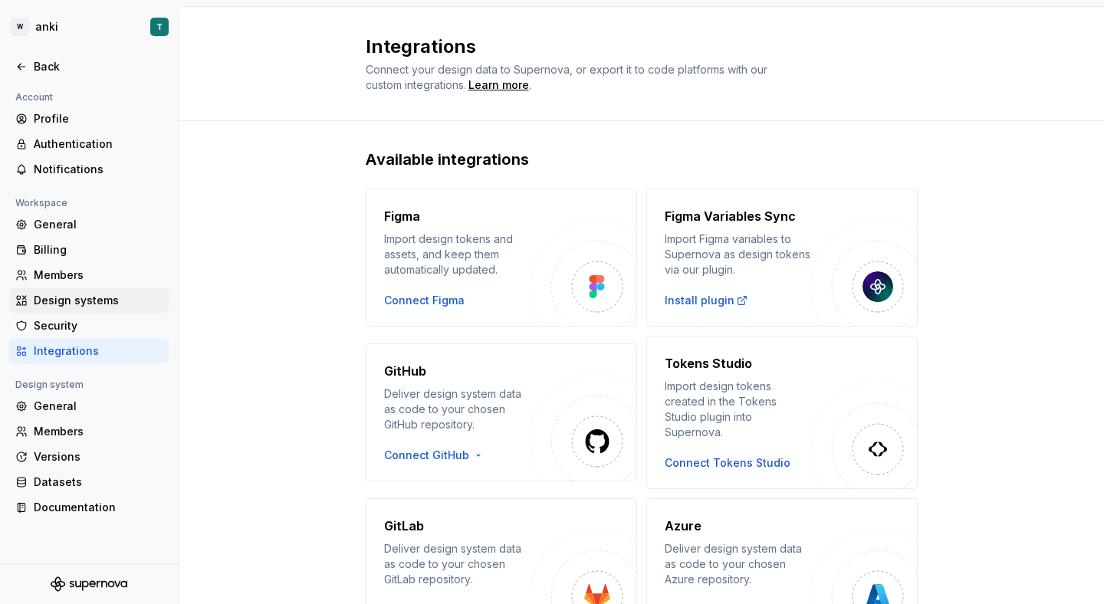
click at [84, 293] on div "Design systems" at bounding box center [98, 300] width 129 height 15
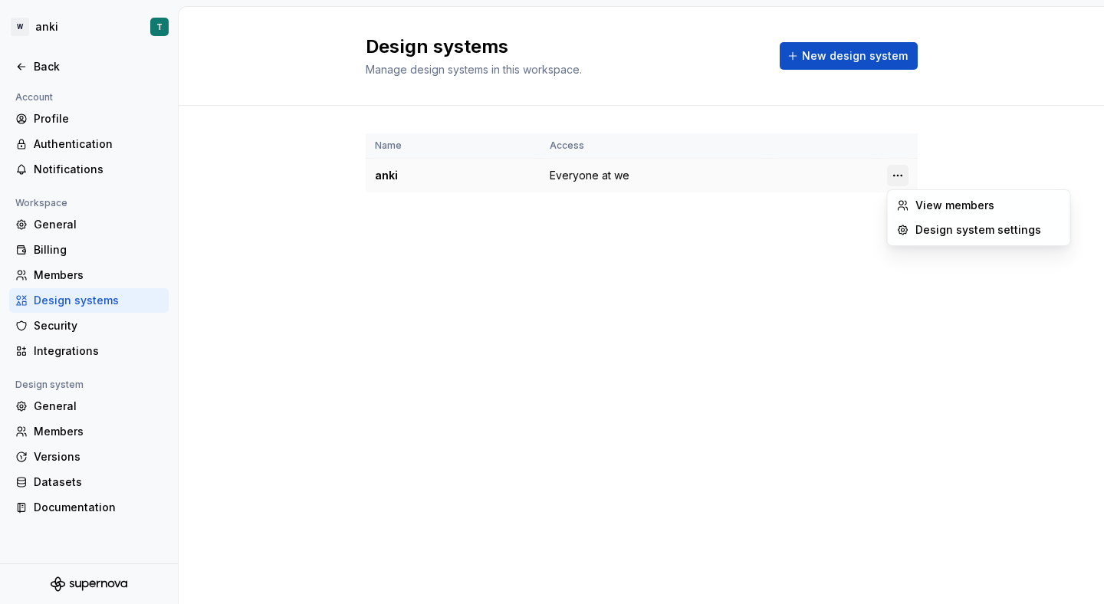
click at [905, 175] on html "W anki T Back Account Profile Authentication Notifications Workspace General Bi…" at bounding box center [552, 302] width 1104 height 604
click at [955, 235] on div "Design system settings" at bounding box center [989, 229] width 146 height 15
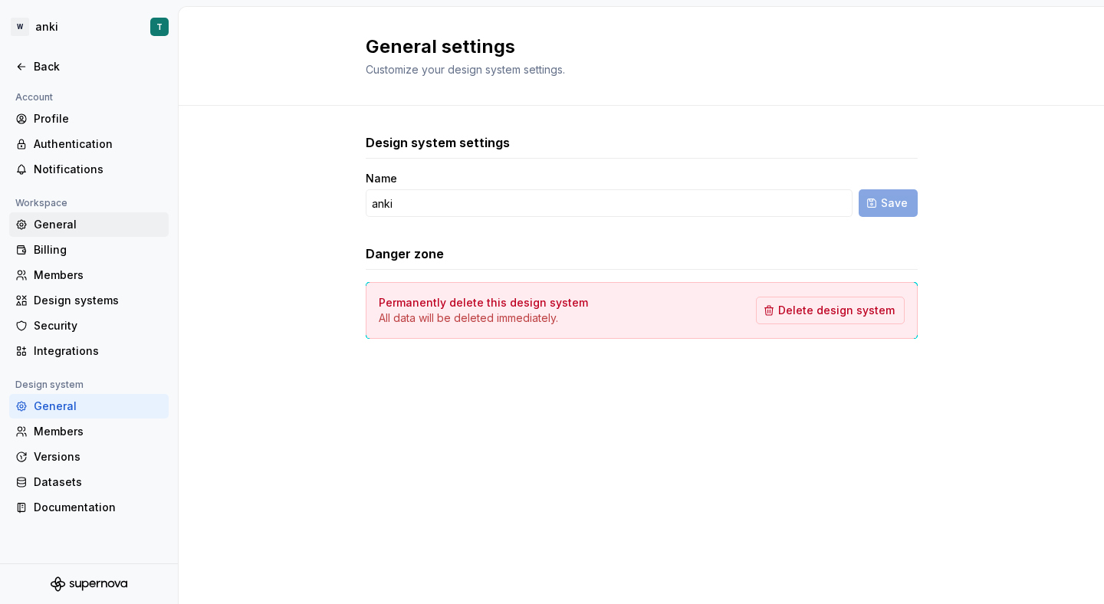
click at [67, 223] on div "General" at bounding box center [98, 224] width 129 height 15
